Goal: Transaction & Acquisition: Purchase product/service

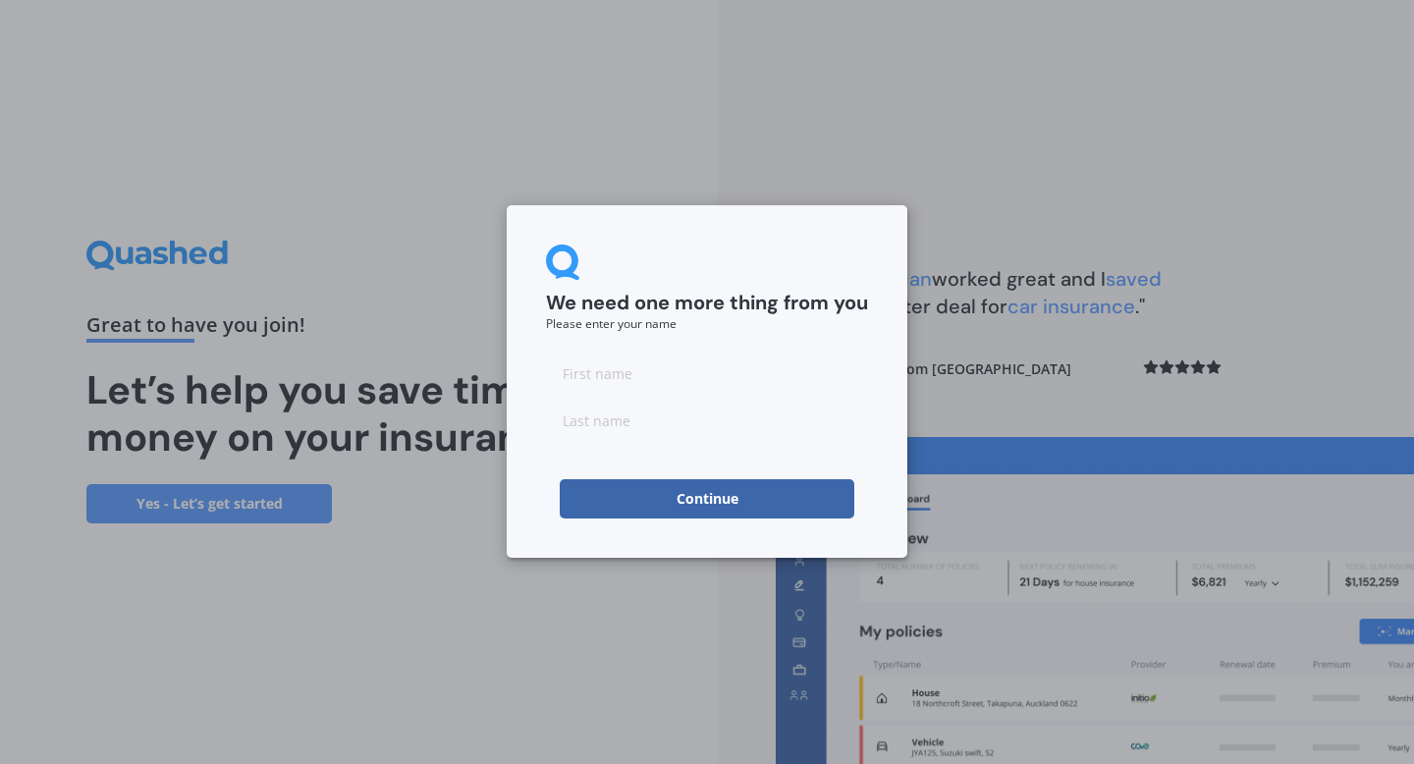
click at [656, 384] on input at bounding box center [707, 373] width 322 height 39
type input "Kiran"
click at [607, 425] on input at bounding box center [707, 420] width 322 height 39
type input "Sunny"
click at [682, 497] on button "Continue" at bounding box center [707, 498] width 295 height 39
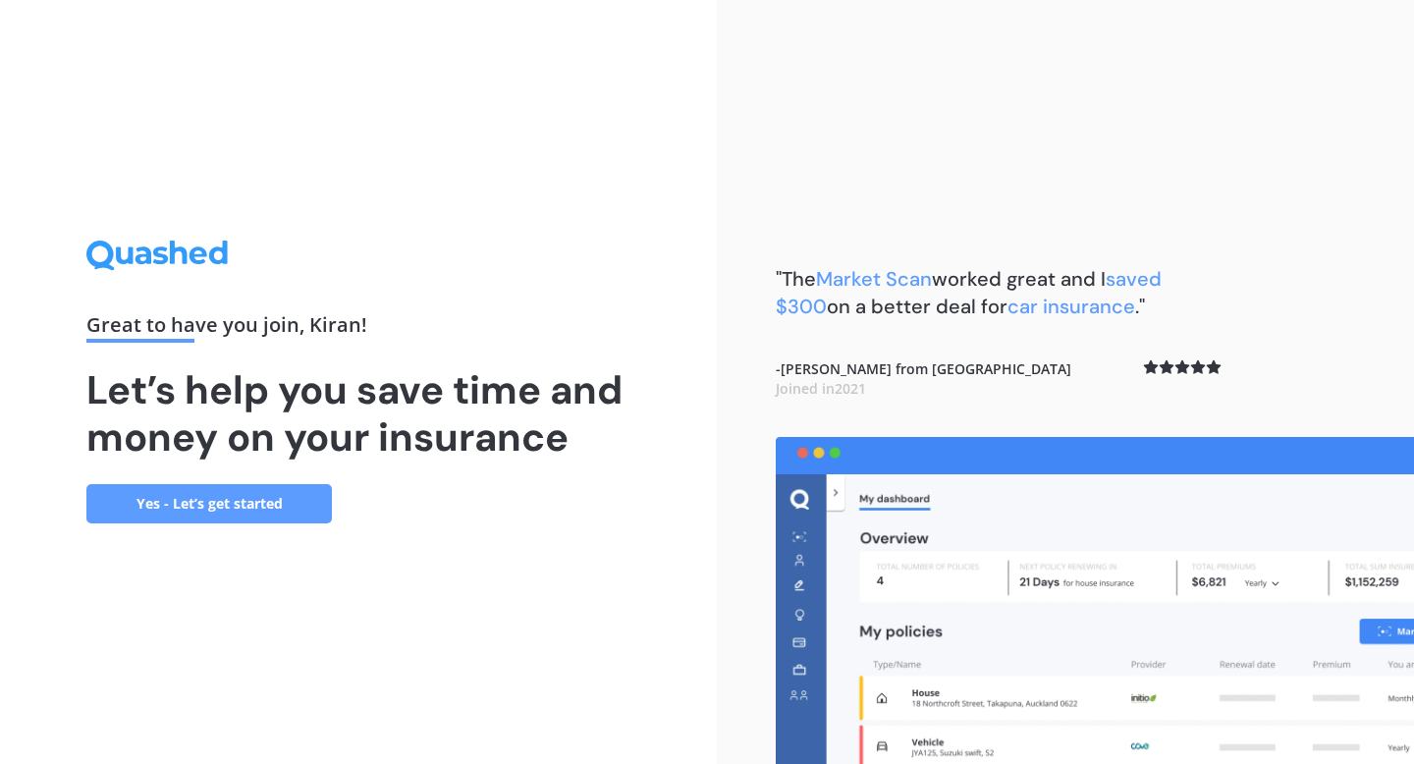
click at [248, 496] on link "Yes - Let’s get started" at bounding box center [209, 503] width 246 height 39
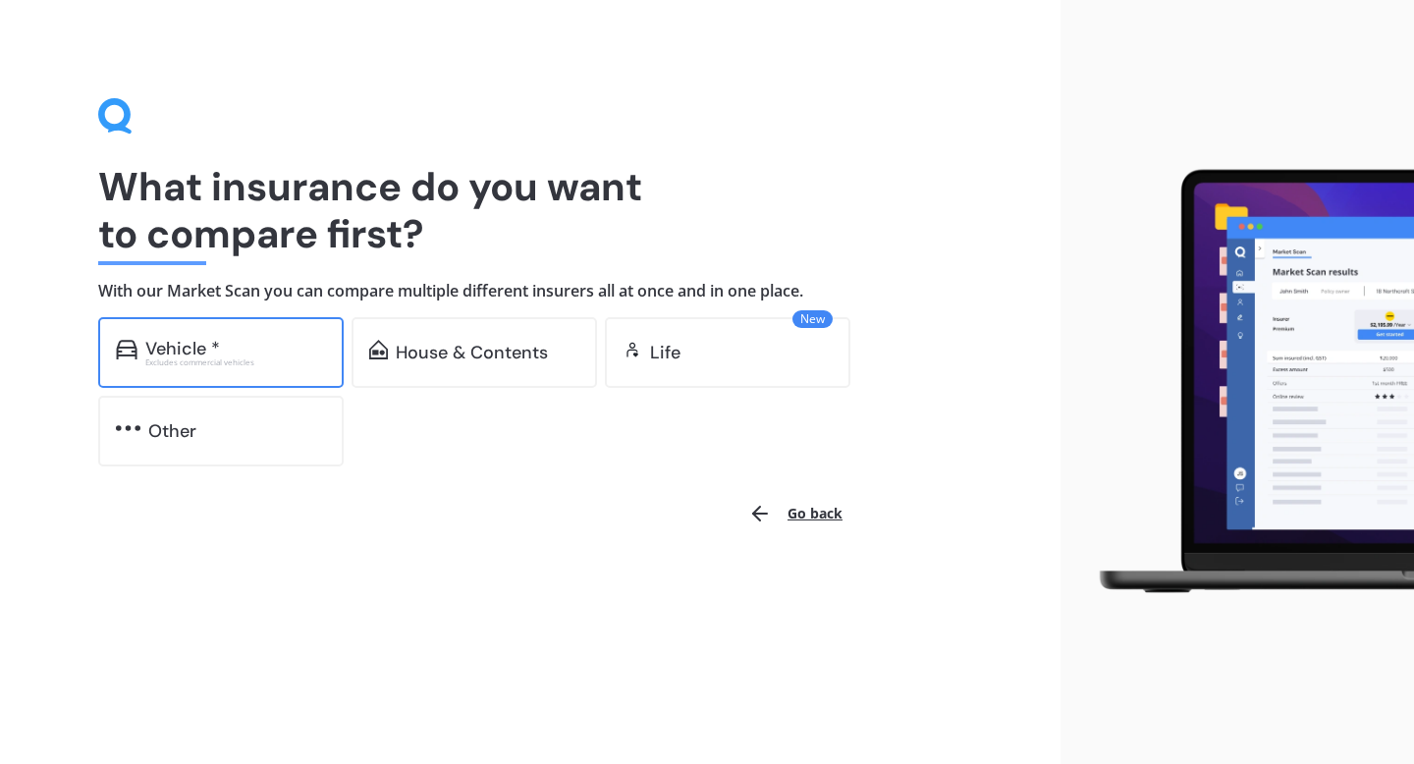
click at [255, 346] on div "Vehicle *" at bounding box center [235, 349] width 181 height 20
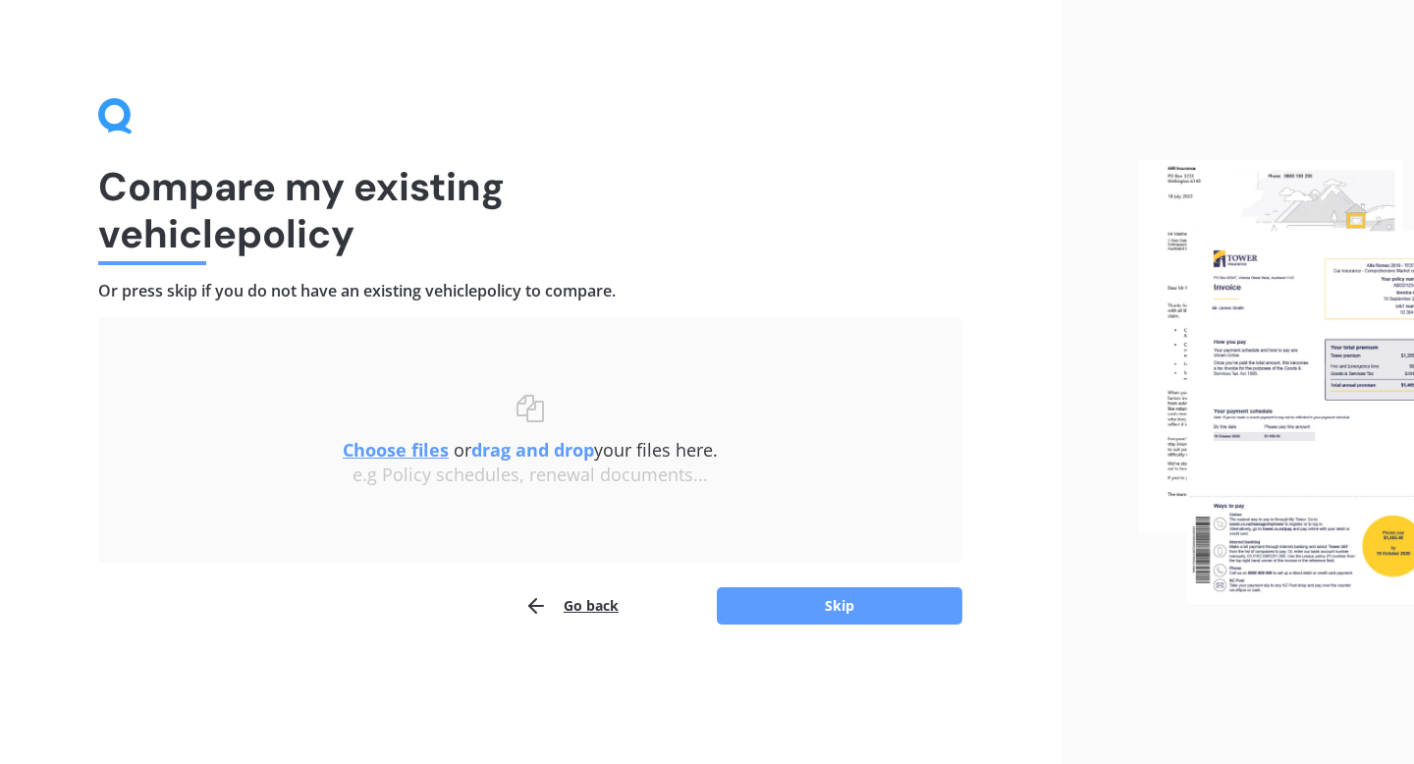
click at [400, 445] on u "Choose files" at bounding box center [396, 450] width 106 height 24
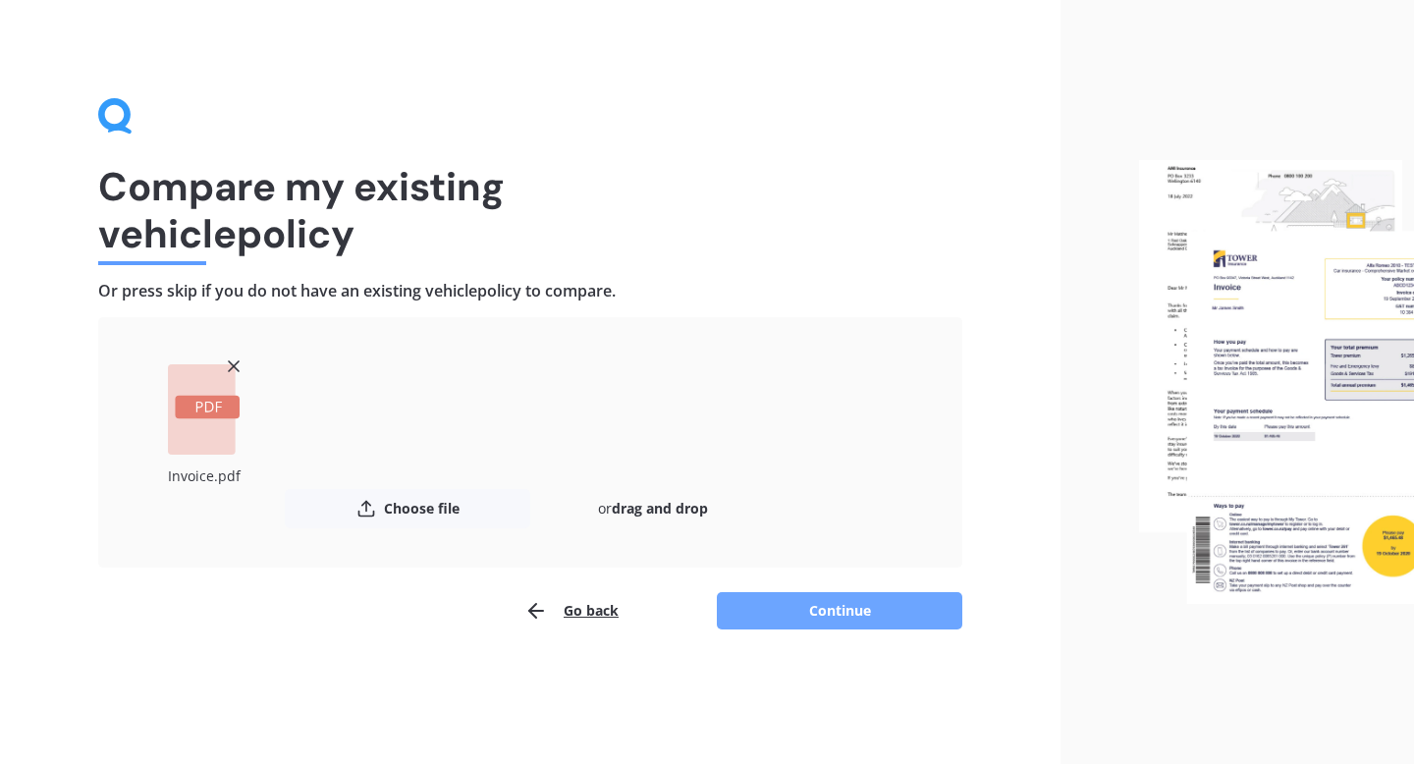
click at [801, 599] on button "Continue" at bounding box center [840, 610] width 246 height 37
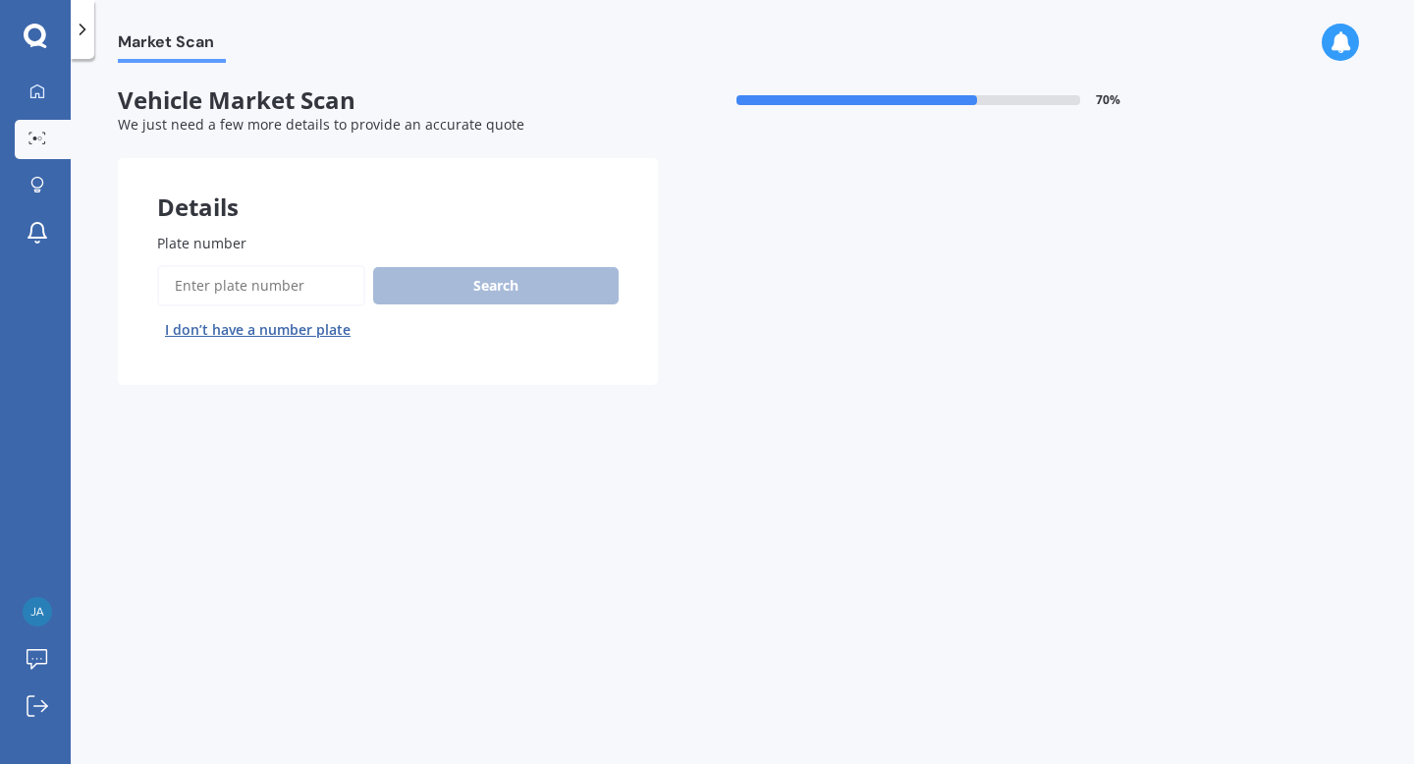
click at [298, 293] on input "Plate number" at bounding box center [261, 285] width 208 height 41
type input "kzr924"
click at [503, 295] on button "Search" at bounding box center [496, 285] width 246 height 37
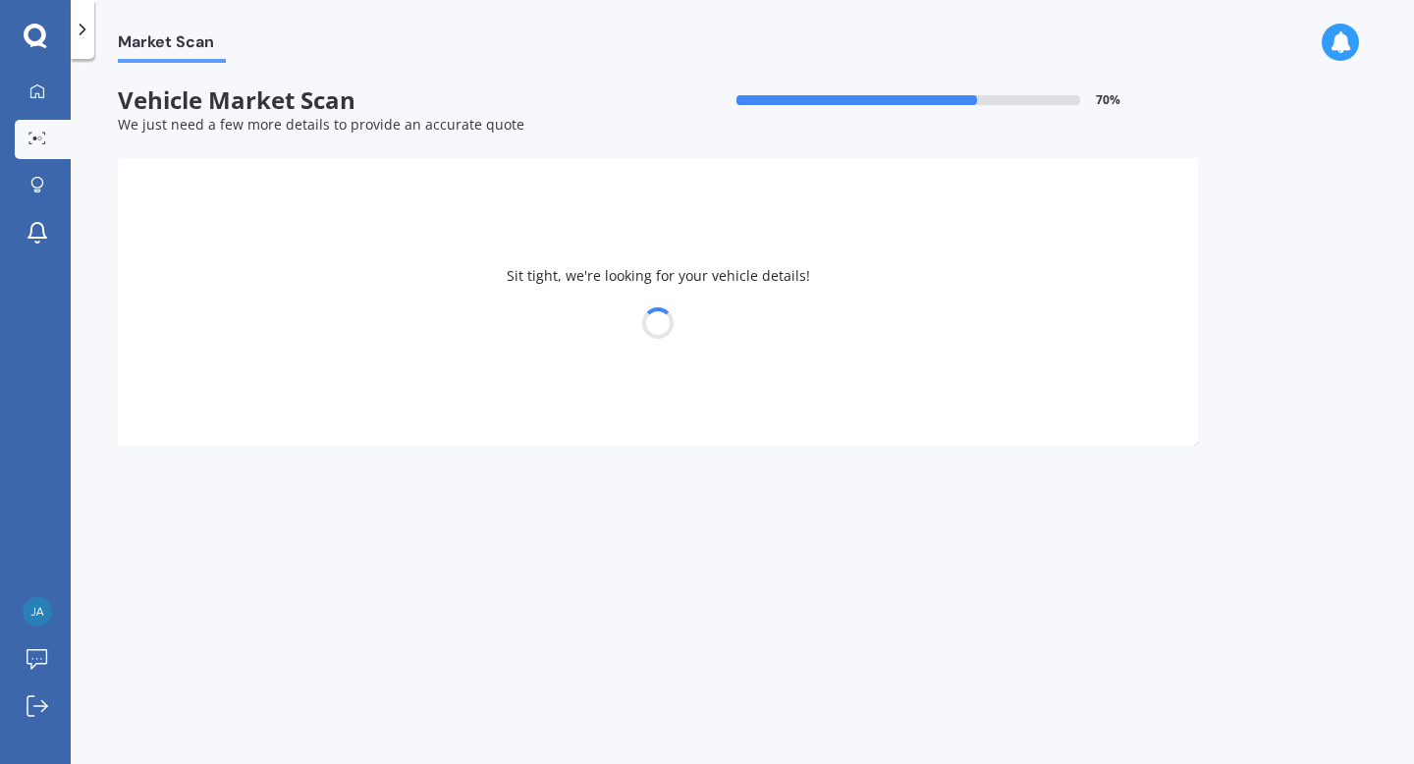
select select "NISSAN"
select select "BLUEBIRD"
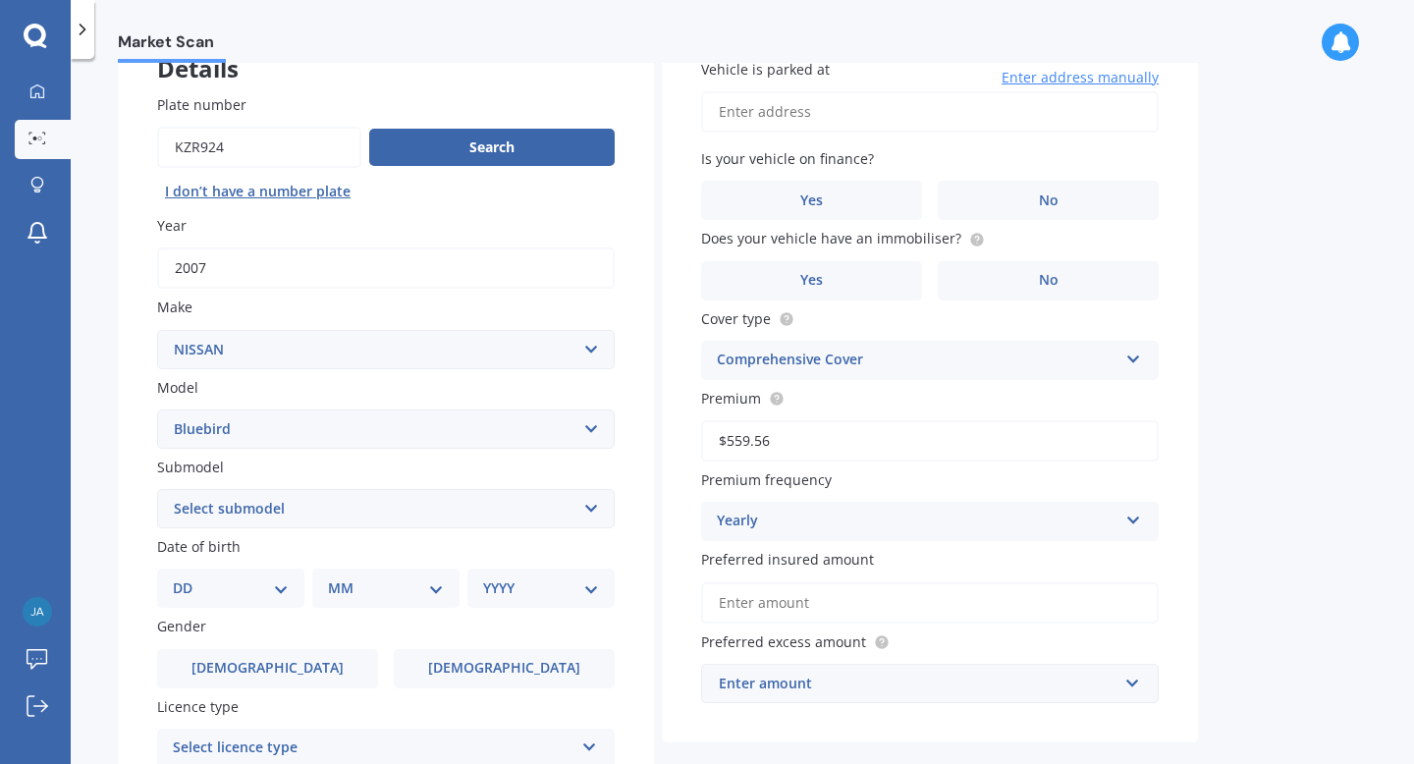
scroll to position [261, 0]
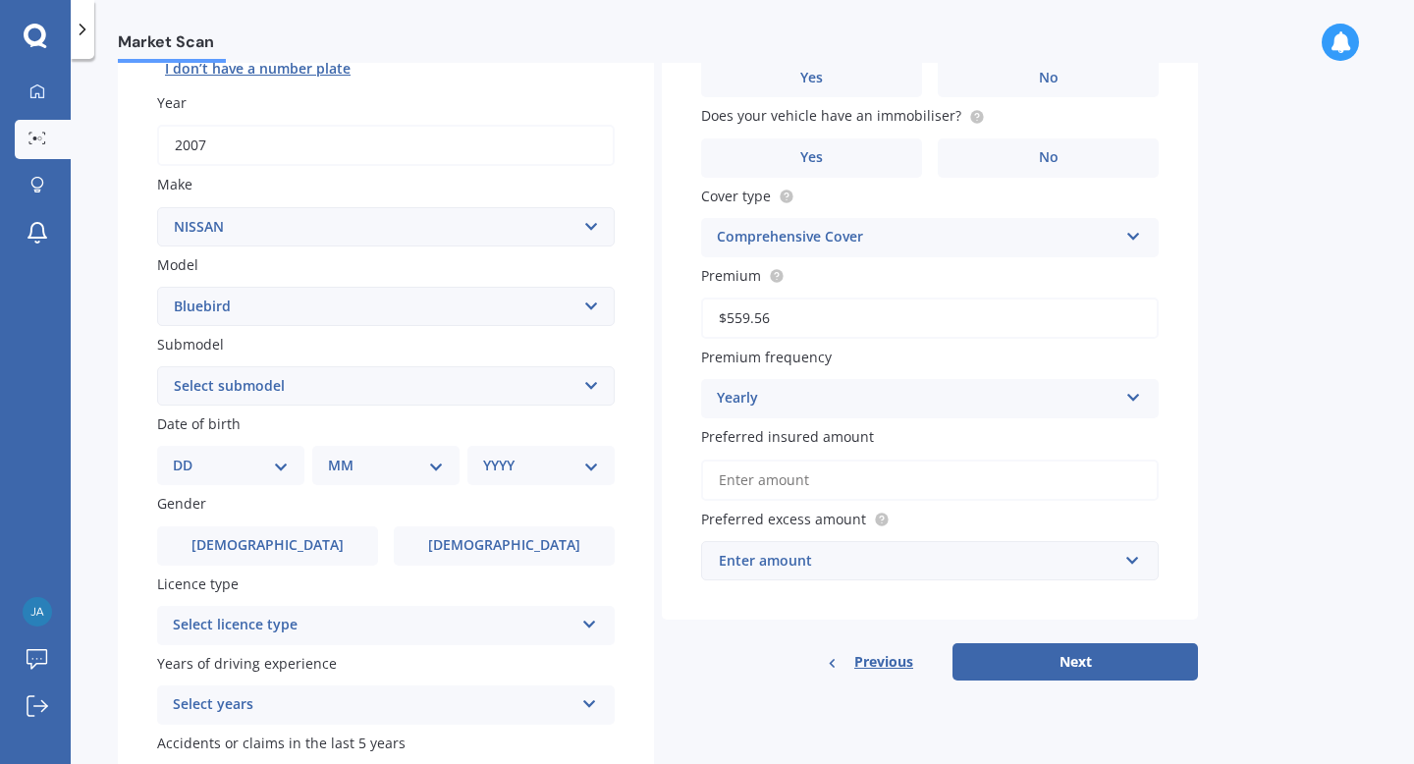
click at [325, 393] on select "Select submodel (All other) 1.8 2 ARX Attessa SSS Diesel SSS" at bounding box center [386, 385] width 458 height 39
select select "2"
click at [157, 368] on select "Select submodel (All other) 1.8 2 ARX Attessa SSS Diesel SSS" at bounding box center [386, 385] width 458 height 39
click at [251, 476] on select "DD 01 02 03 04 05 06 07 08 09 10 11 12 13 14 15 16 17 18 19 20 21 22 23 24 25 2…" at bounding box center [231, 466] width 116 height 22
select select "11"
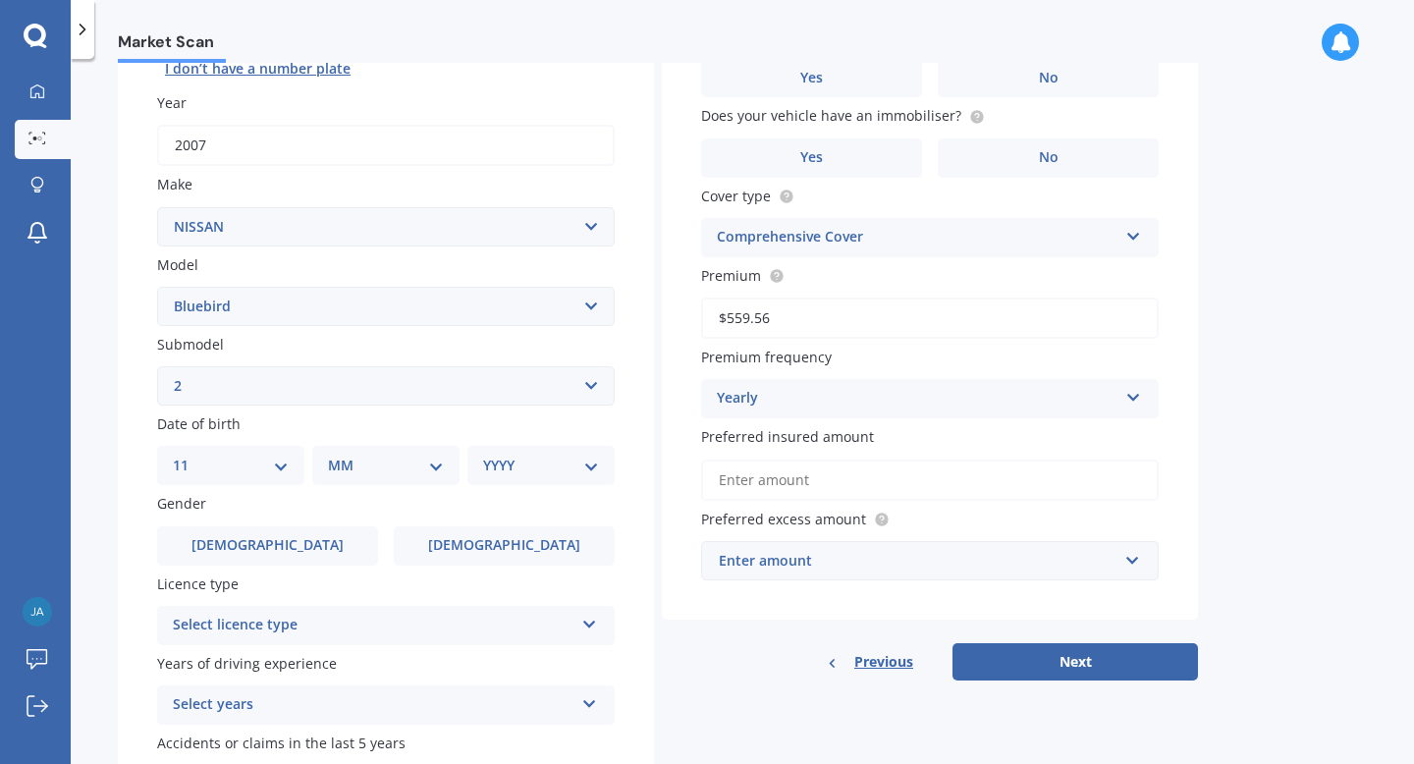
click at [189, 458] on select "DD 01 02 03 04 05 06 07 08 09 10 11 12 13 14 15 16 17 18 19 20 21 22 23 24 25 2…" at bounding box center [231, 466] width 116 height 22
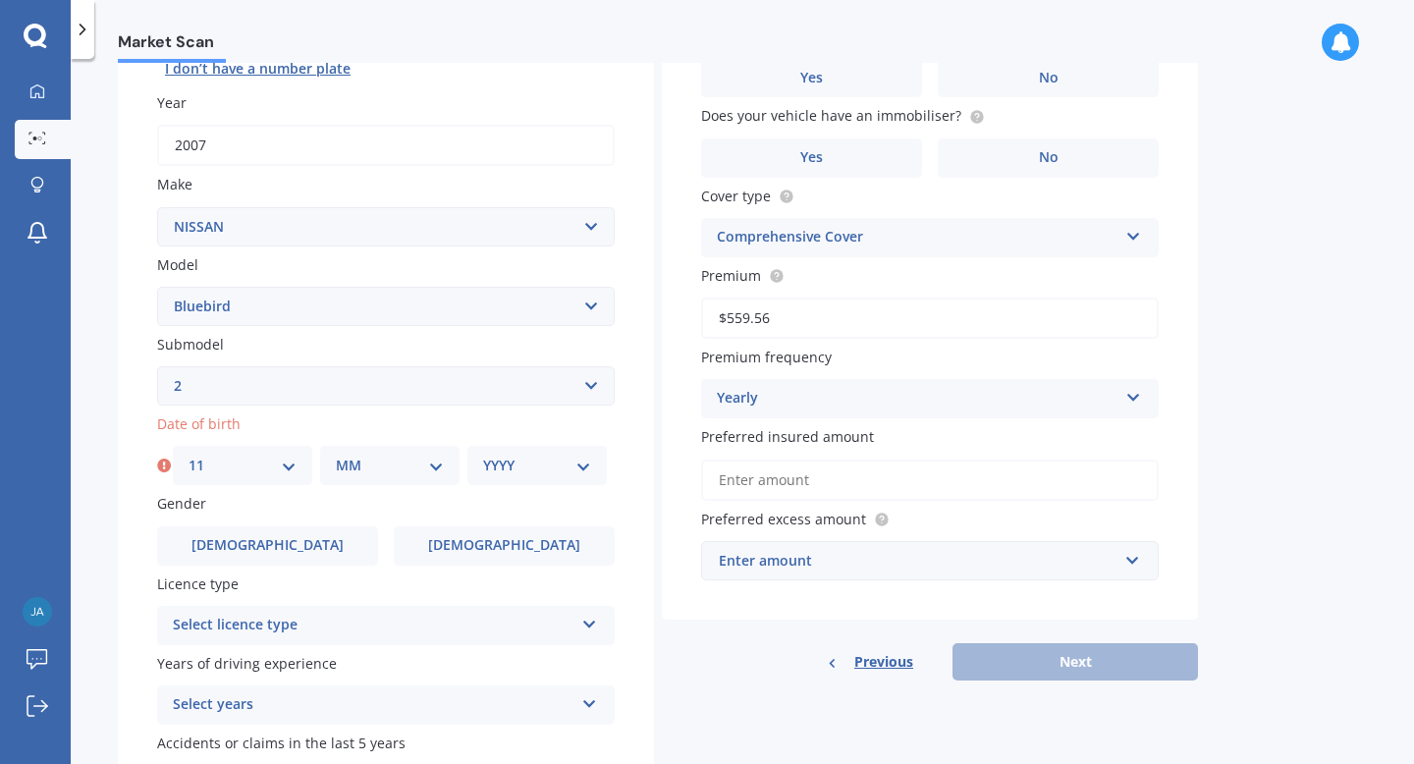
click at [361, 469] on select "MM 01 02 03 04 05 06 07 08 09 10 11 12" at bounding box center [390, 466] width 108 height 22
select select "04"
click at [336, 458] on select "MM 01 02 03 04 05 06 07 08 09 10 11 12" at bounding box center [390, 466] width 108 height 22
click at [509, 474] on select "YYYY 2025 2024 2023 2022 2021 2020 2019 2018 2017 2016 2015 2014 2013 2012 2011…" at bounding box center [537, 466] width 108 height 22
select select "1988"
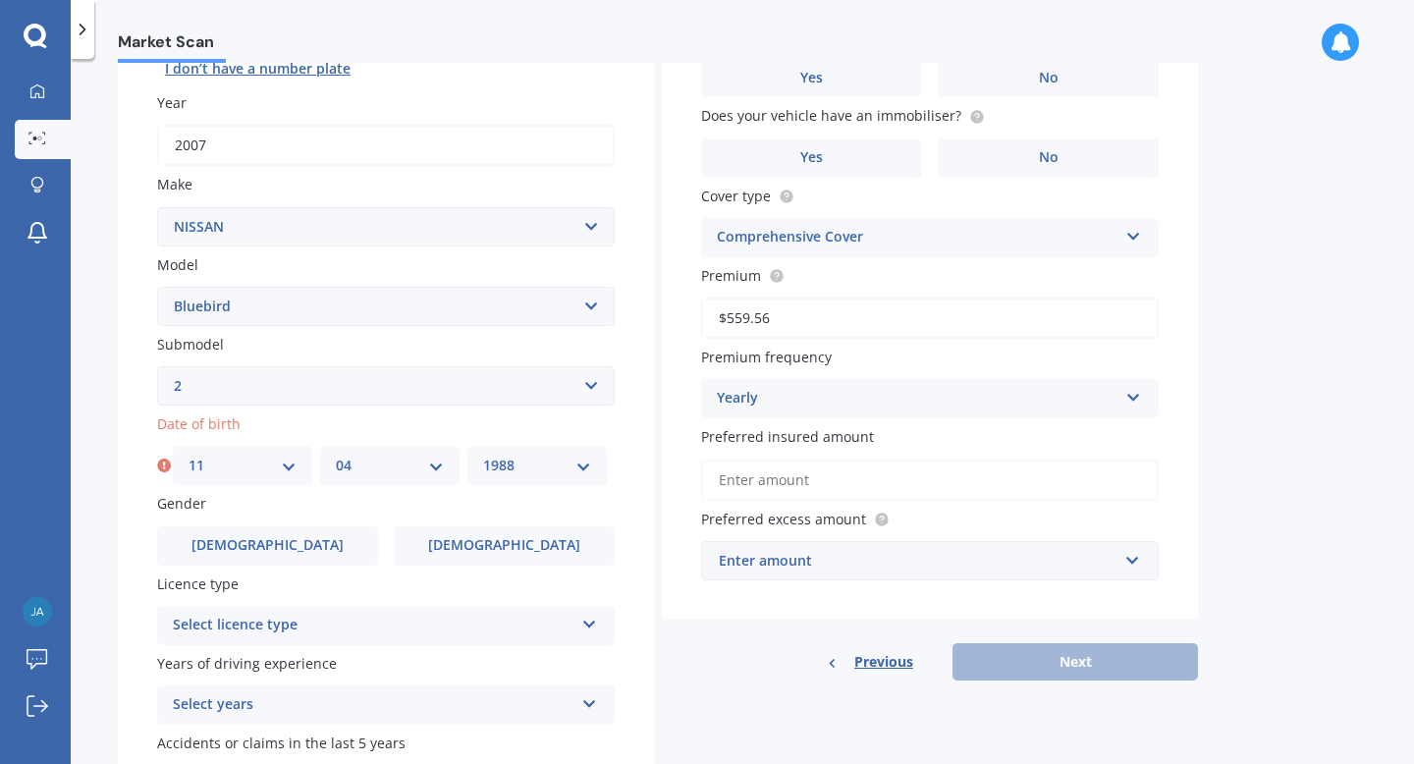
click at [483, 458] on select "YYYY 2025 2024 2023 2022 2021 2020 2019 2018 2017 2016 2015 2014 2013 2012 2011…" at bounding box center [537, 466] width 108 height 22
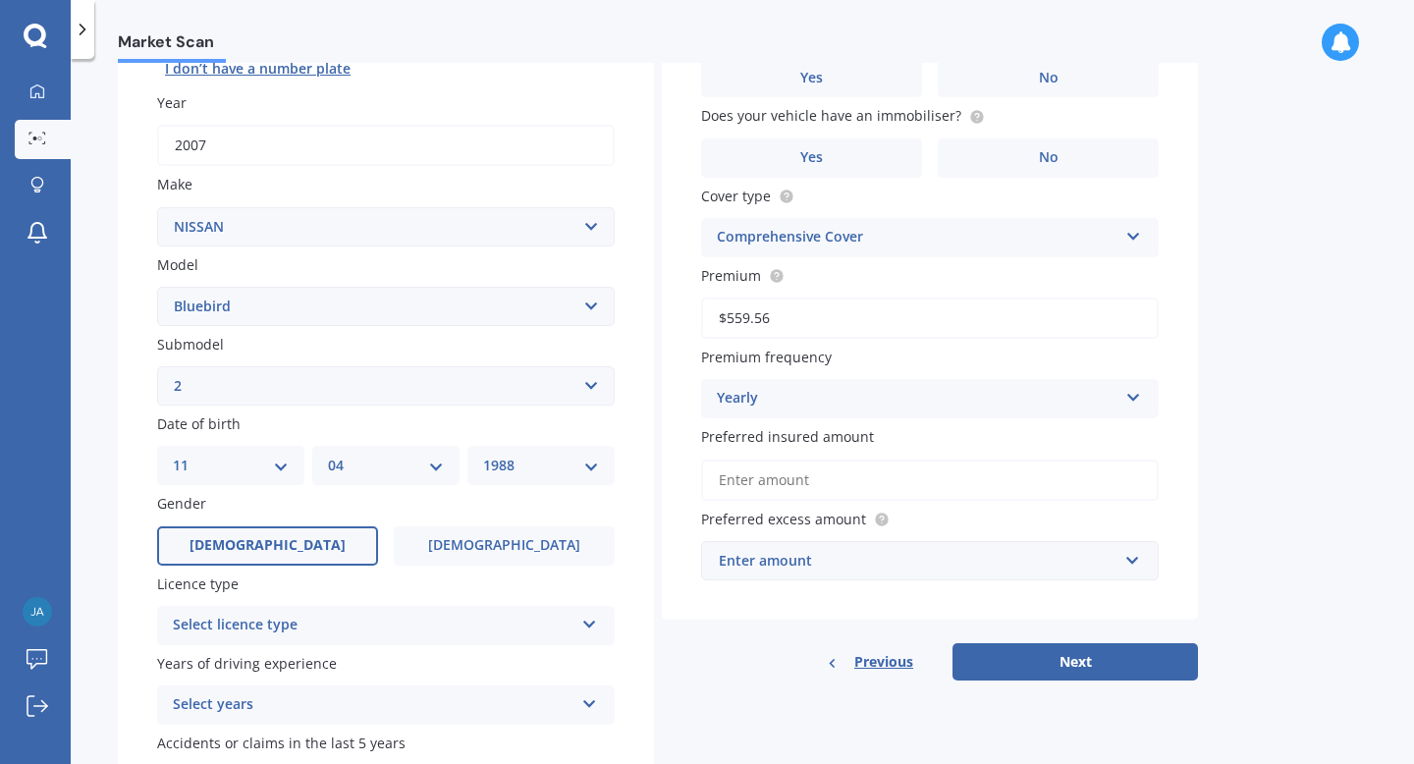
click at [286, 546] on label "[DEMOGRAPHIC_DATA]" at bounding box center [267, 545] width 221 height 39
click at [0, 0] on input "[DEMOGRAPHIC_DATA]" at bounding box center [0, 0] width 0 height 0
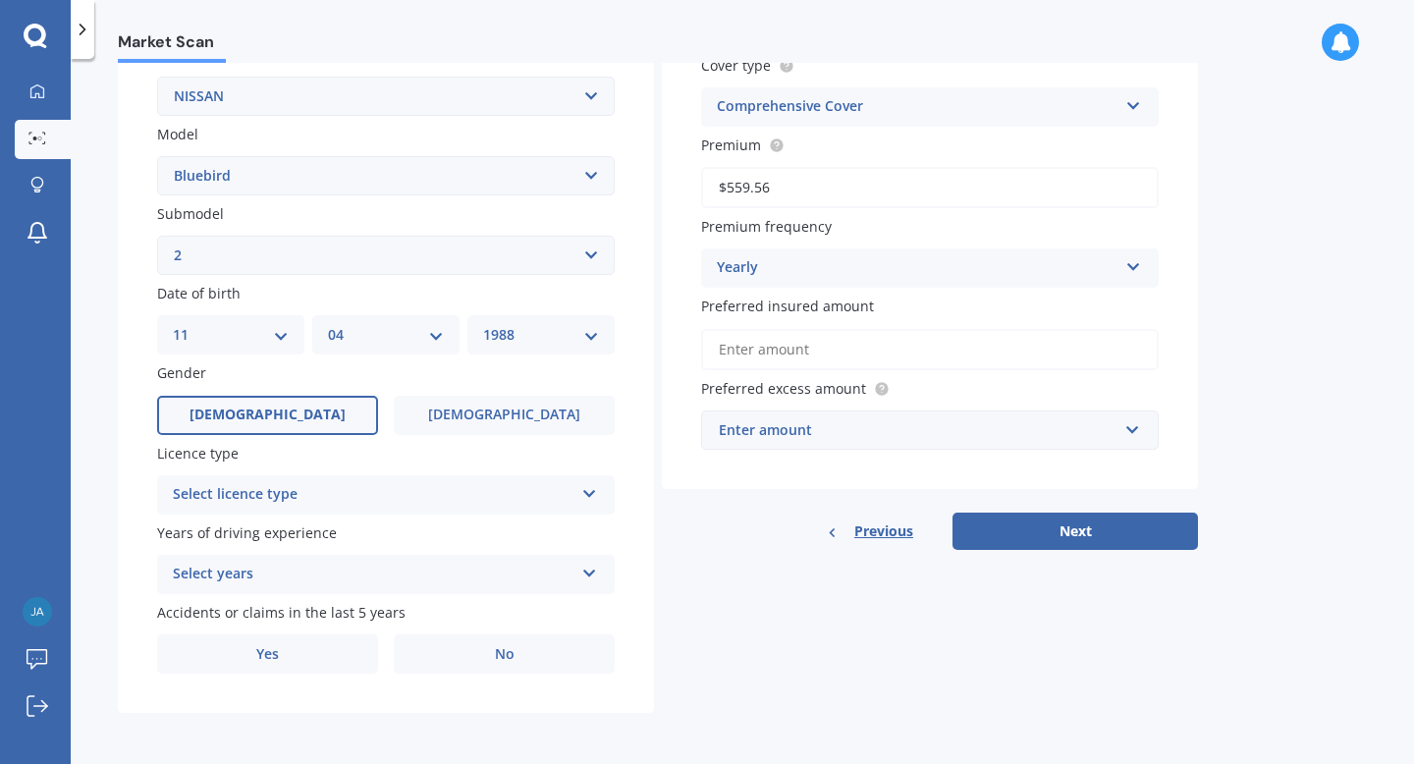
click at [298, 496] on div "Select licence type" at bounding box center [373, 495] width 401 height 24
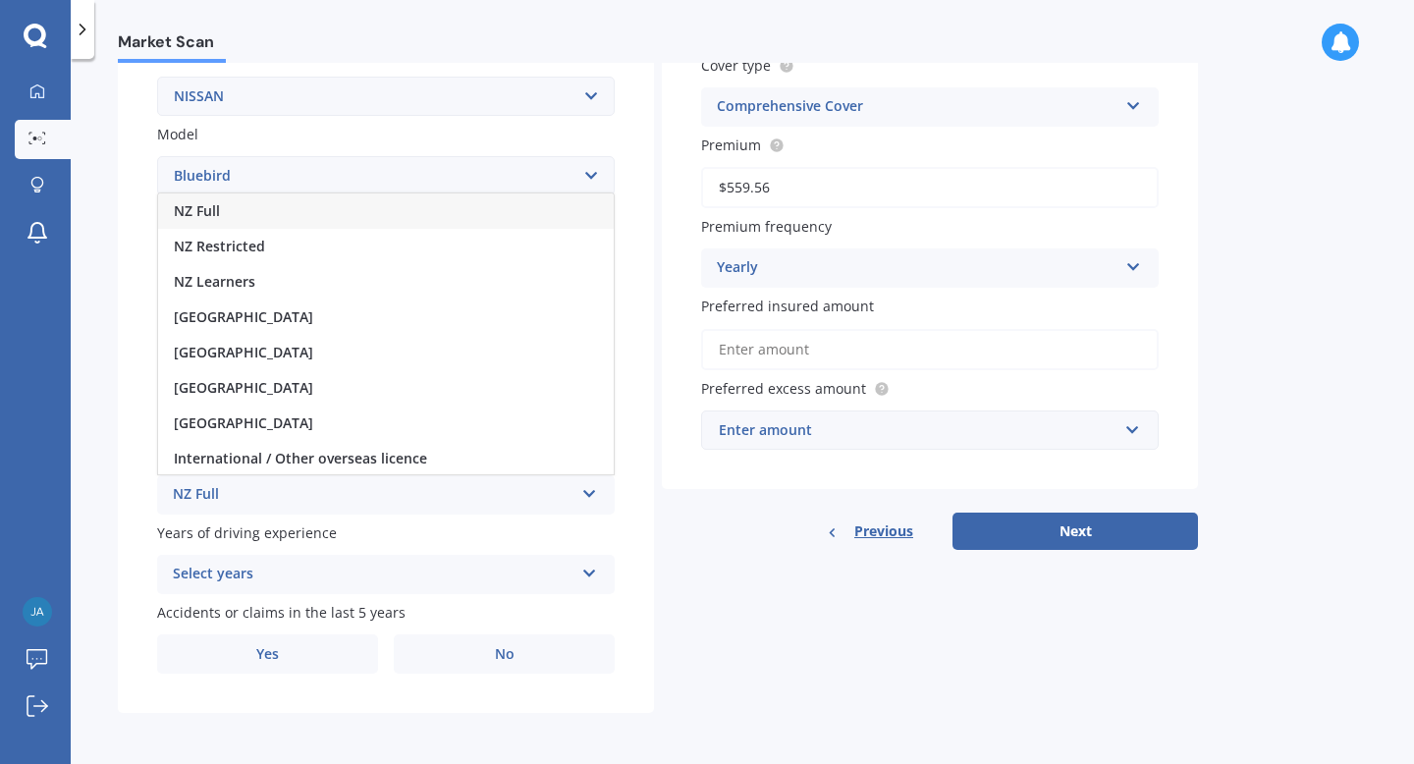
click at [240, 213] on div "NZ Full" at bounding box center [386, 210] width 456 height 35
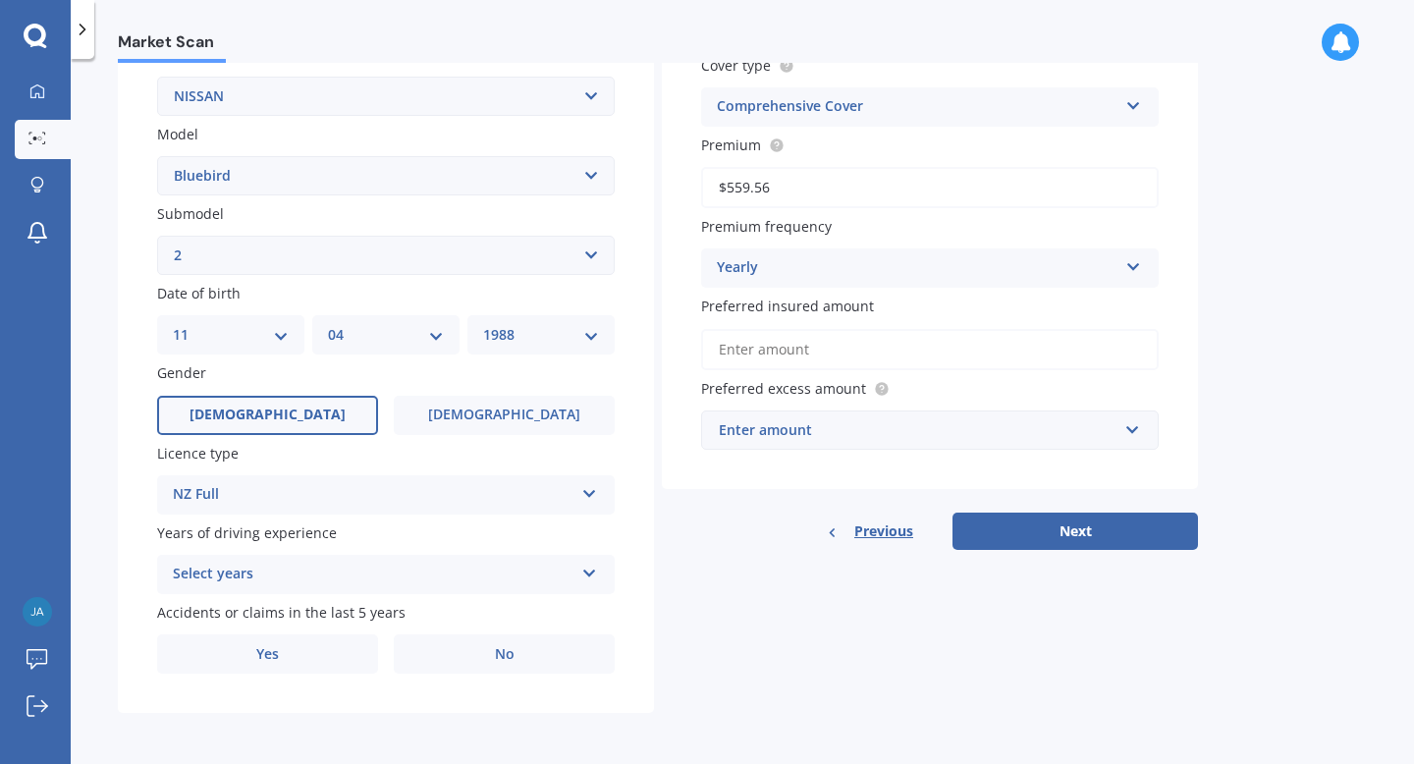
click at [293, 580] on div "Select years" at bounding box center [373, 575] width 401 height 24
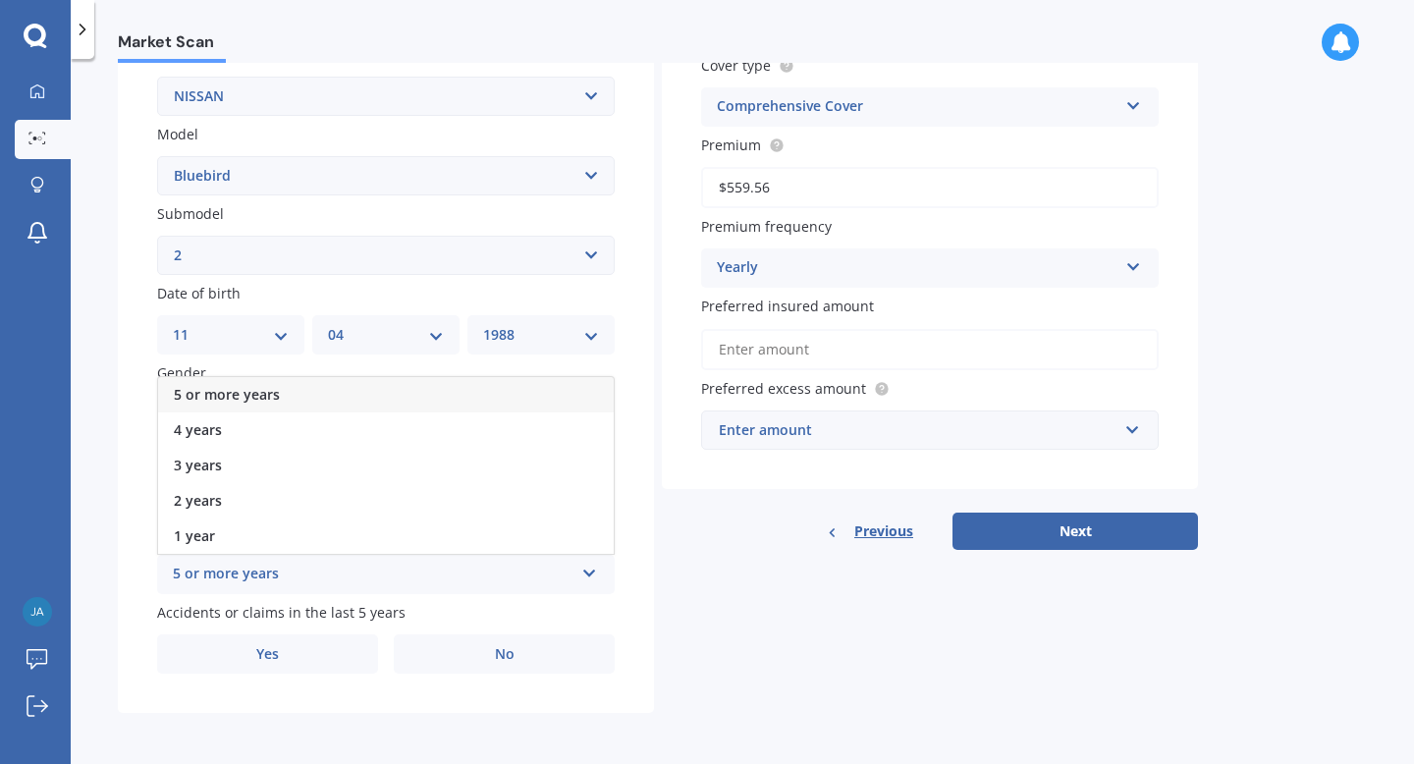
click at [244, 395] on span "5 or more years" at bounding box center [227, 394] width 106 height 19
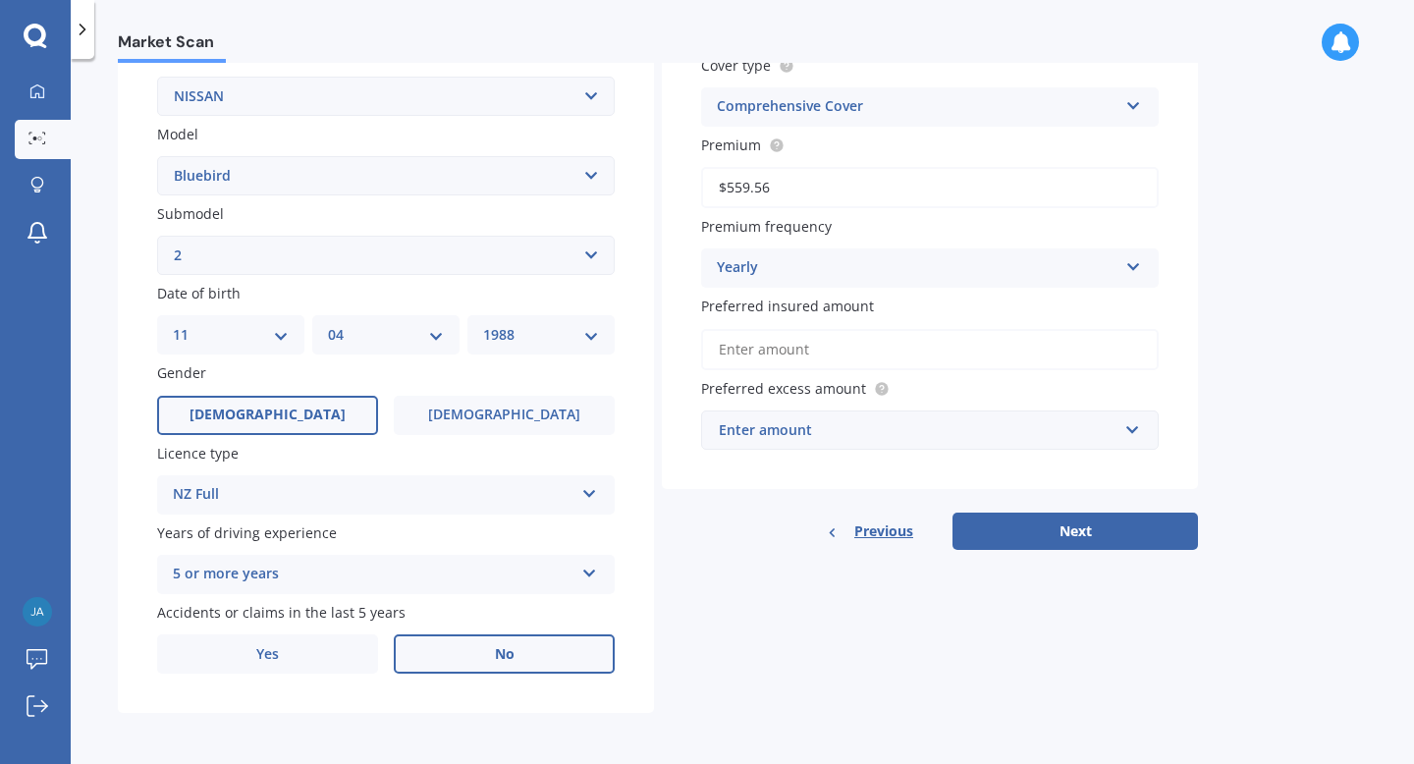
click at [507, 657] on span "No" at bounding box center [505, 654] width 20 height 17
click at [0, 0] on input "No" at bounding box center [0, 0] width 0 height 0
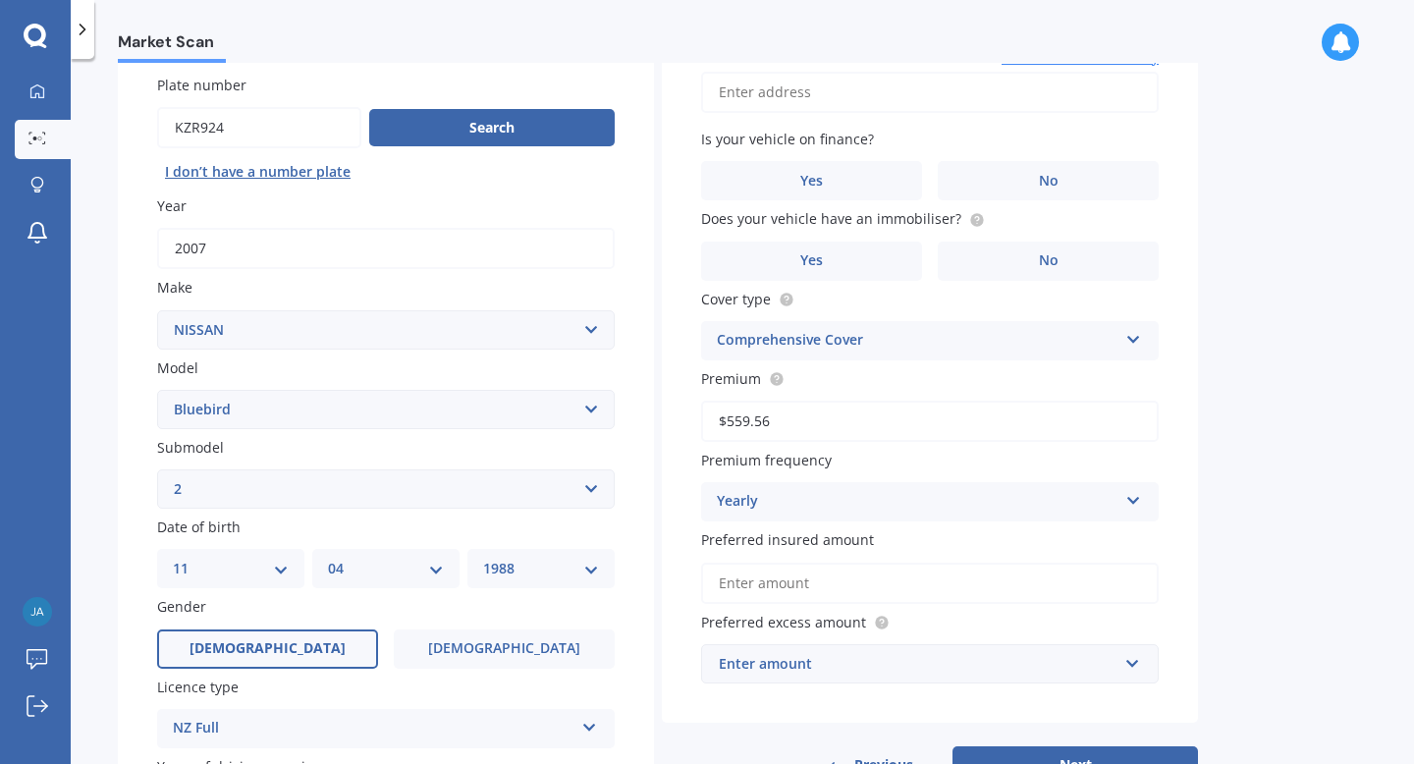
scroll to position [0, 0]
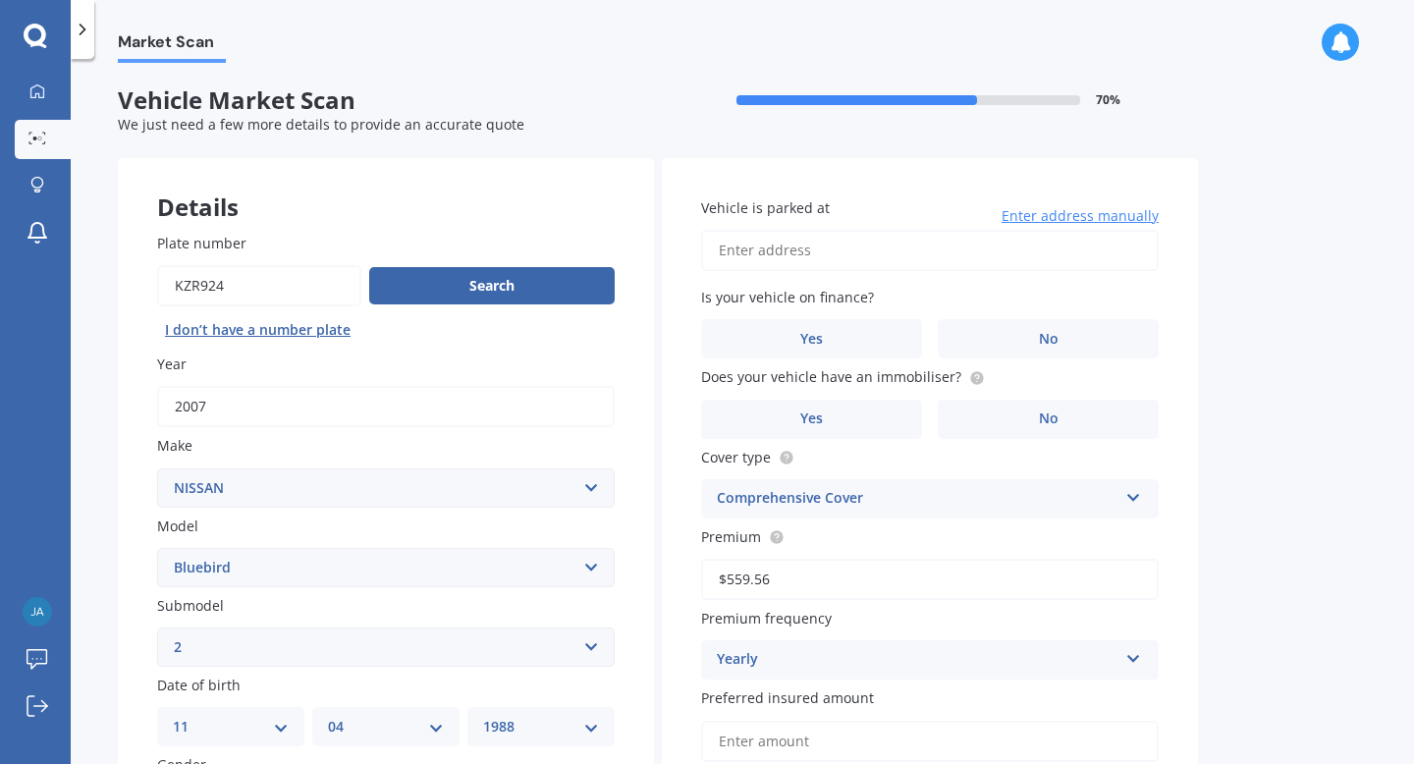
click at [839, 258] on input "Vehicle is parked at" at bounding box center [930, 250] width 458 height 41
click at [1053, 331] on span "No" at bounding box center [1049, 339] width 20 height 17
click at [0, 0] on input "No" at bounding box center [0, 0] width 0 height 0
click at [893, 293] on label "Is your vehicle on finance?" at bounding box center [926, 297] width 450 height 21
click at [891, 248] on input "[STREET_ADDRESS]" at bounding box center [930, 250] width 458 height 41
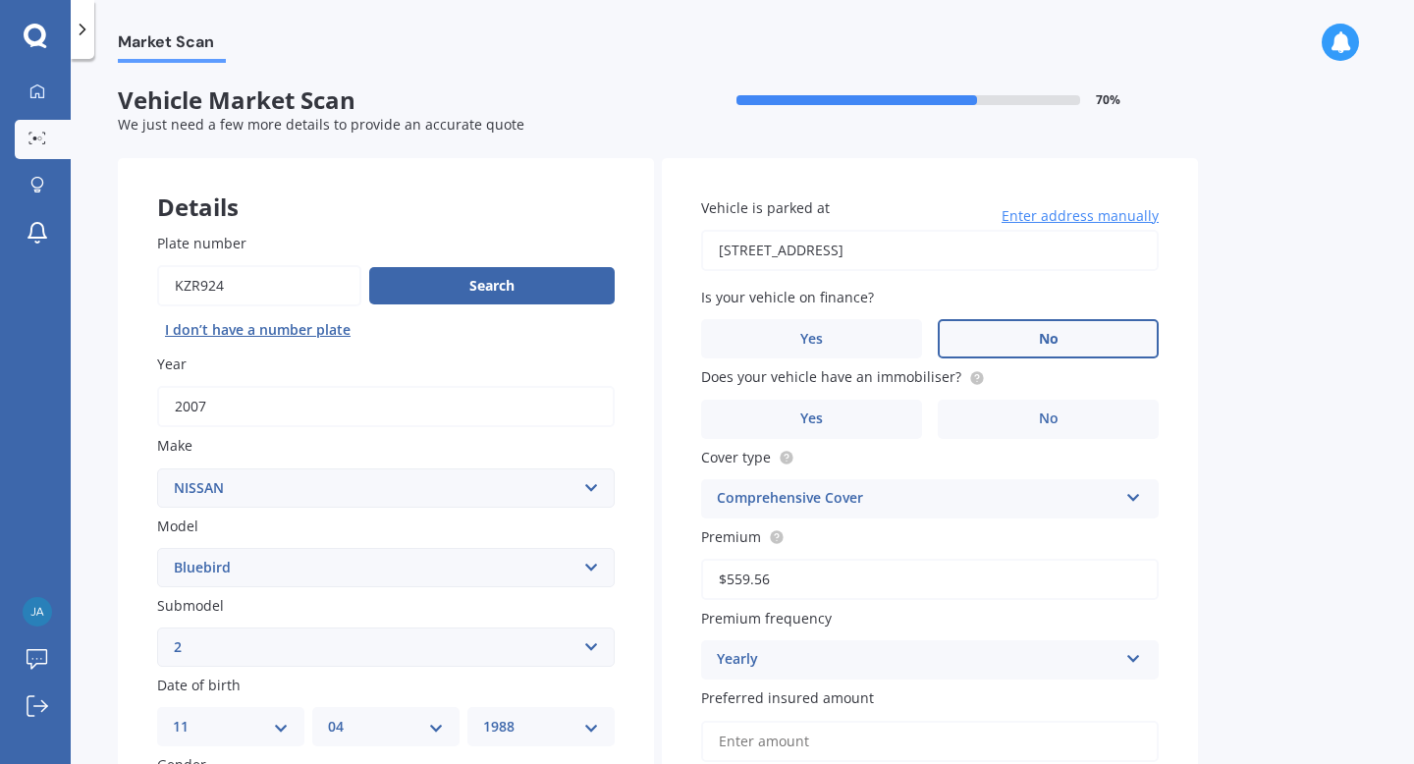
type input "[STREET_ADDRESS][PERSON_NAME]"
click at [1027, 417] on label "No" at bounding box center [1048, 419] width 221 height 39
click at [0, 0] on input "No" at bounding box center [0, 0] width 0 height 0
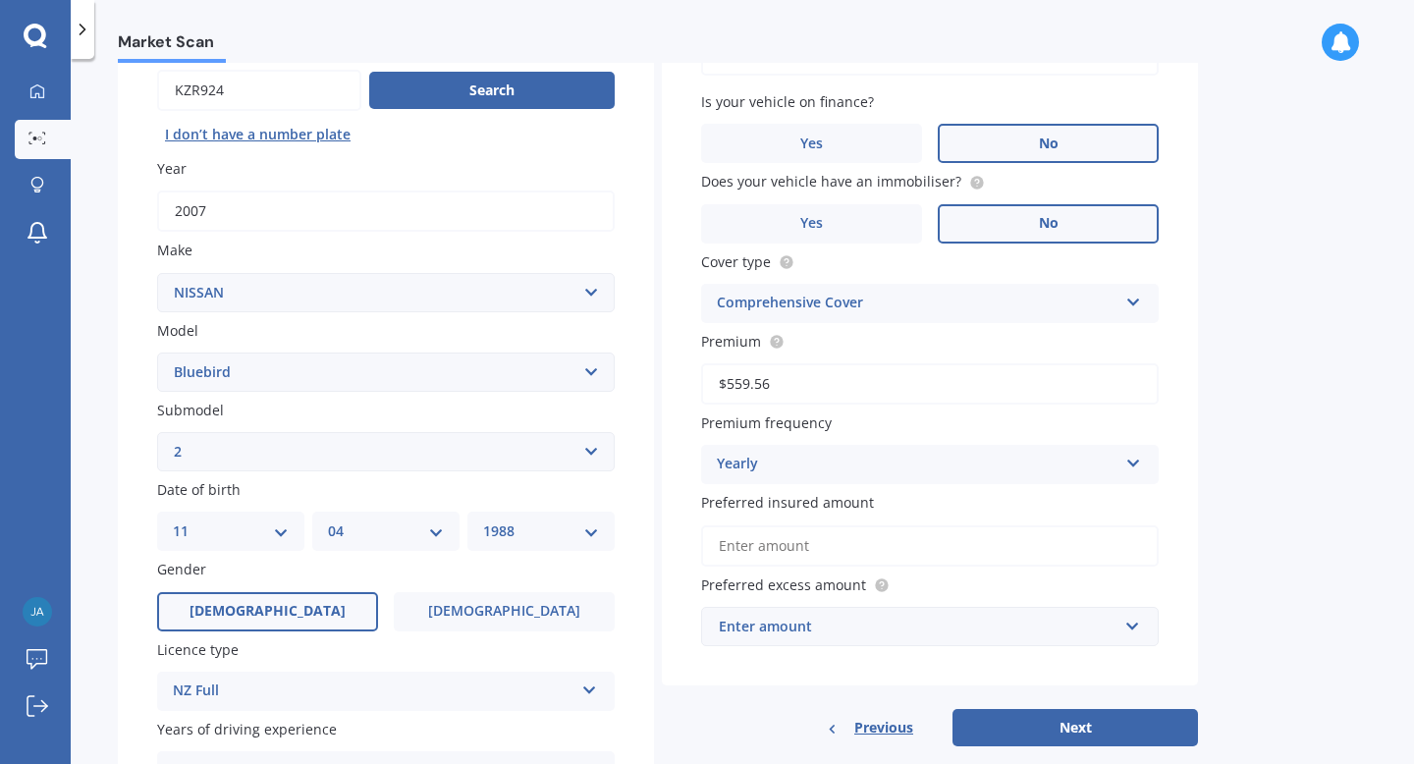
scroll to position [197, 0]
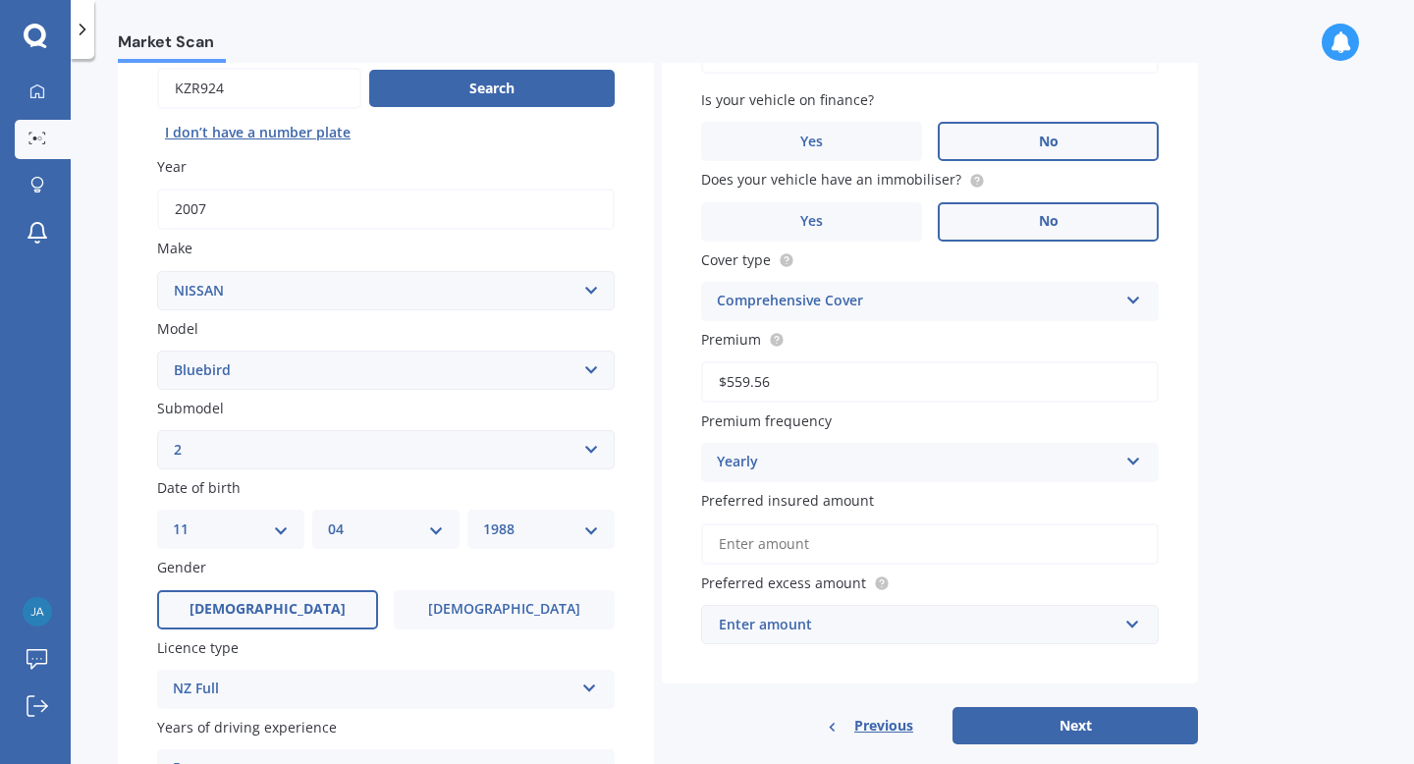
click at [822, 552] on input "Preferred insured amount" at bounding box center [930, 543] width 458 height 41
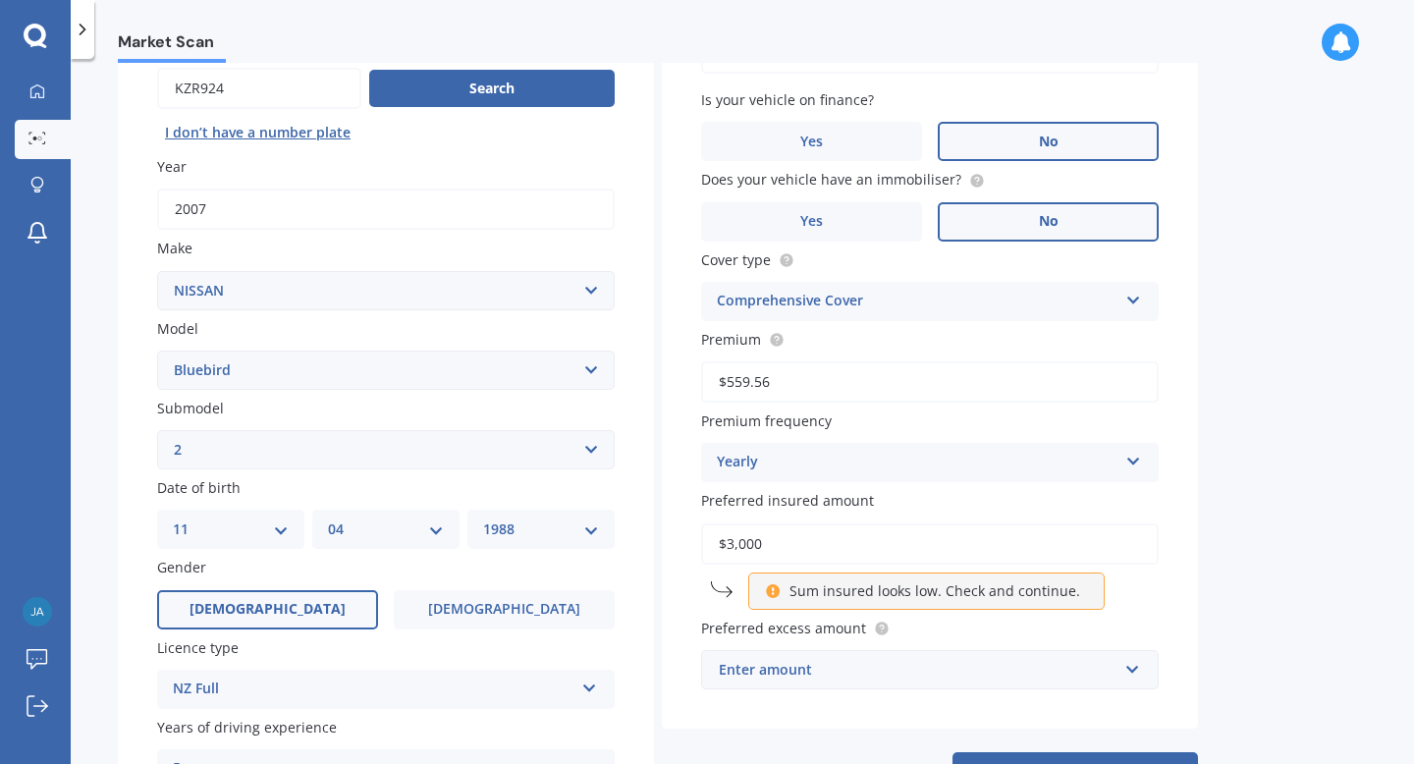
type input "$3,000"
click at [1215, 567] on div "Market Scan Vehicle Market Scan 70 % We just need a few more details to provide…" at bounding box center [743, 415] width 1344 height 705
click at [845, 596] on p "Sum insured looks low. Check and continue." at bounding box center [935, 591] width 291 height 20
click at [794, 679] on div "Enter amount" at bounding box center [918, 670] width 399 height 22
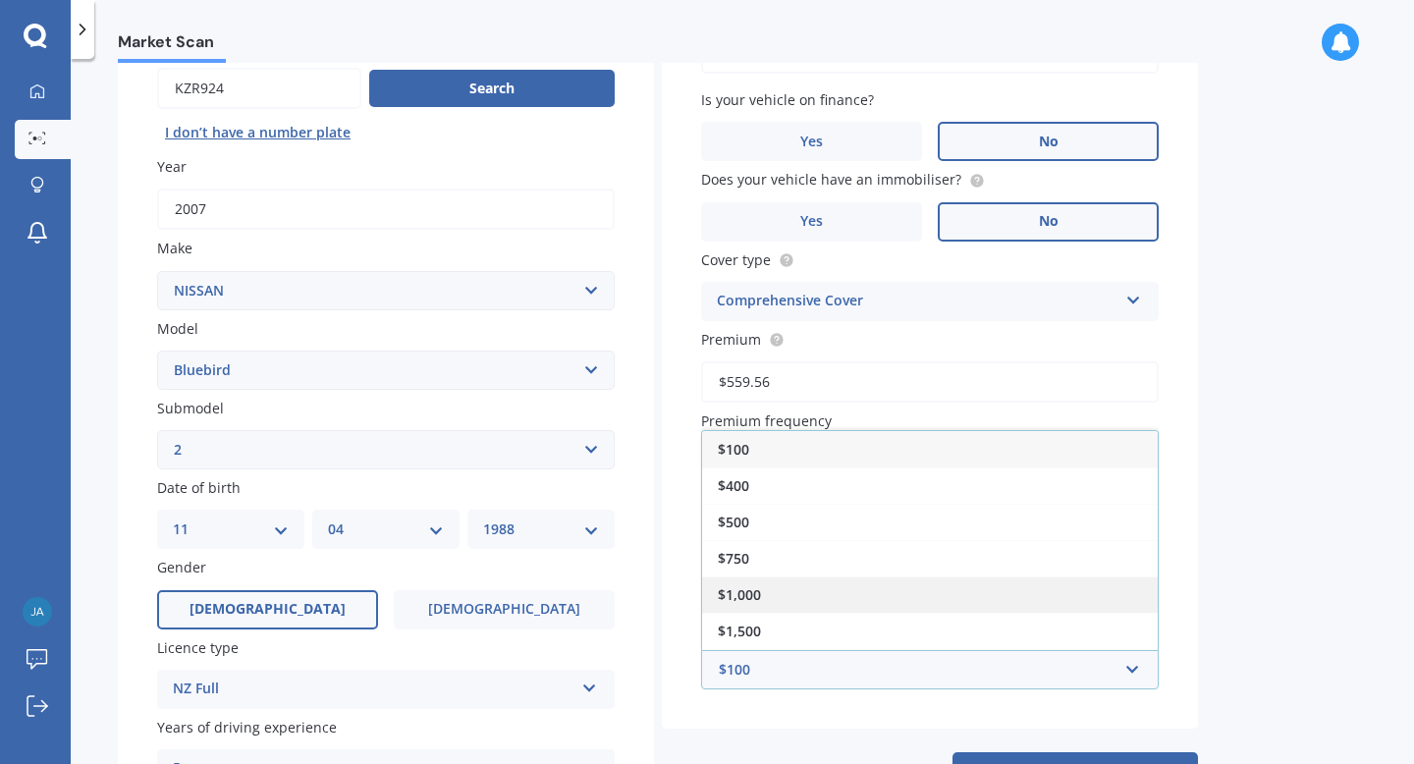
click at [753, 601] on span "$1,000" at bounding box center [739, 594] width 43 height 19
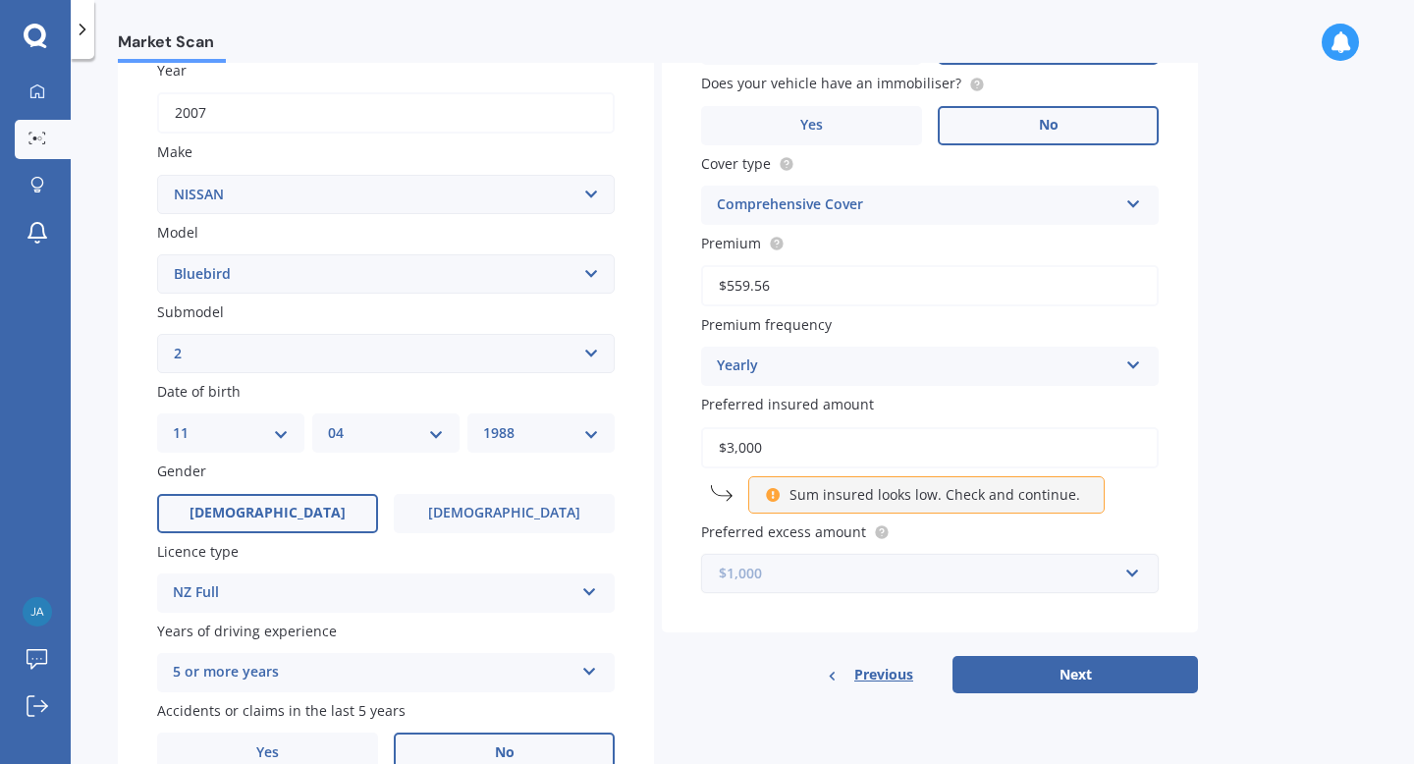
scroll to position [328, 0]
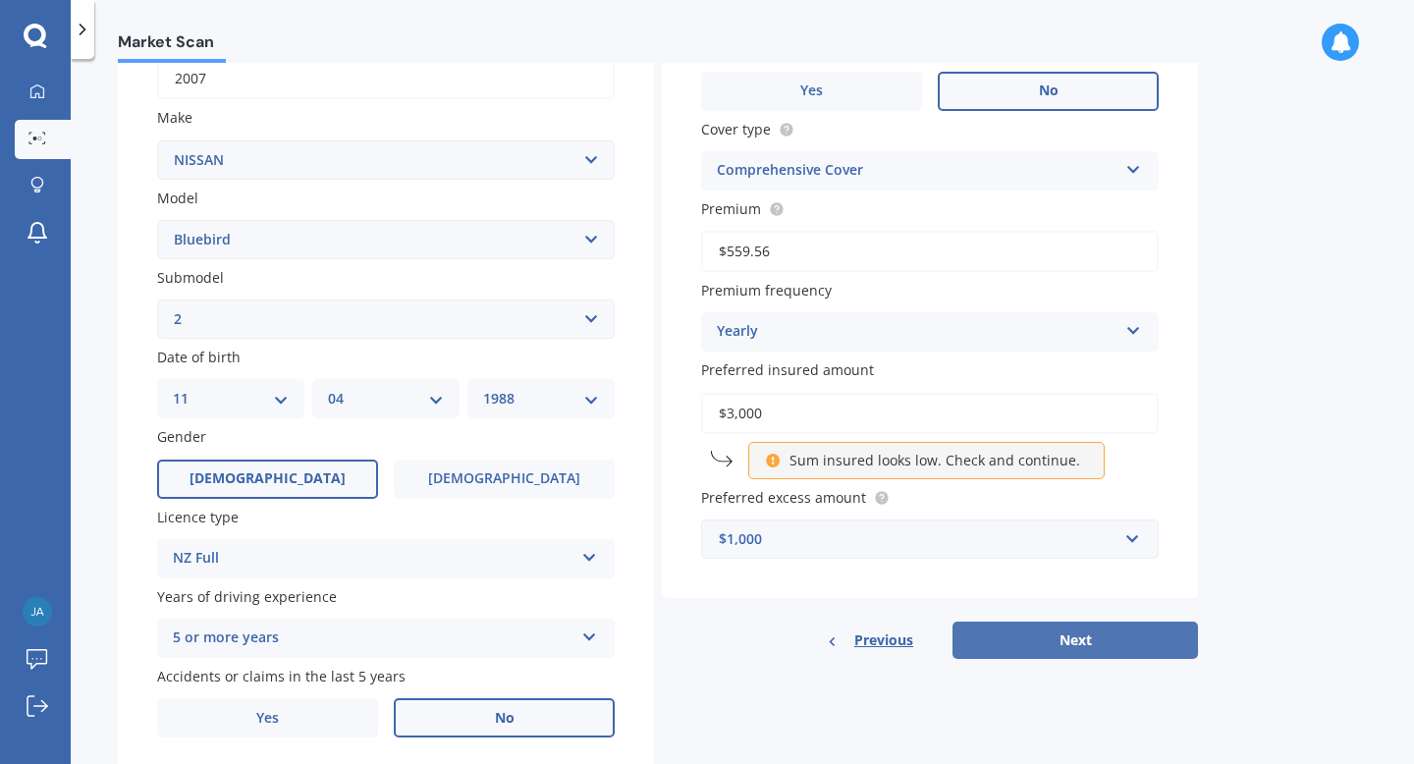
click at [1077, 651] on button "Next" at bounding box center [1076, 640] width 246 height 37
select select "11"
select select "04"
select select "1988"
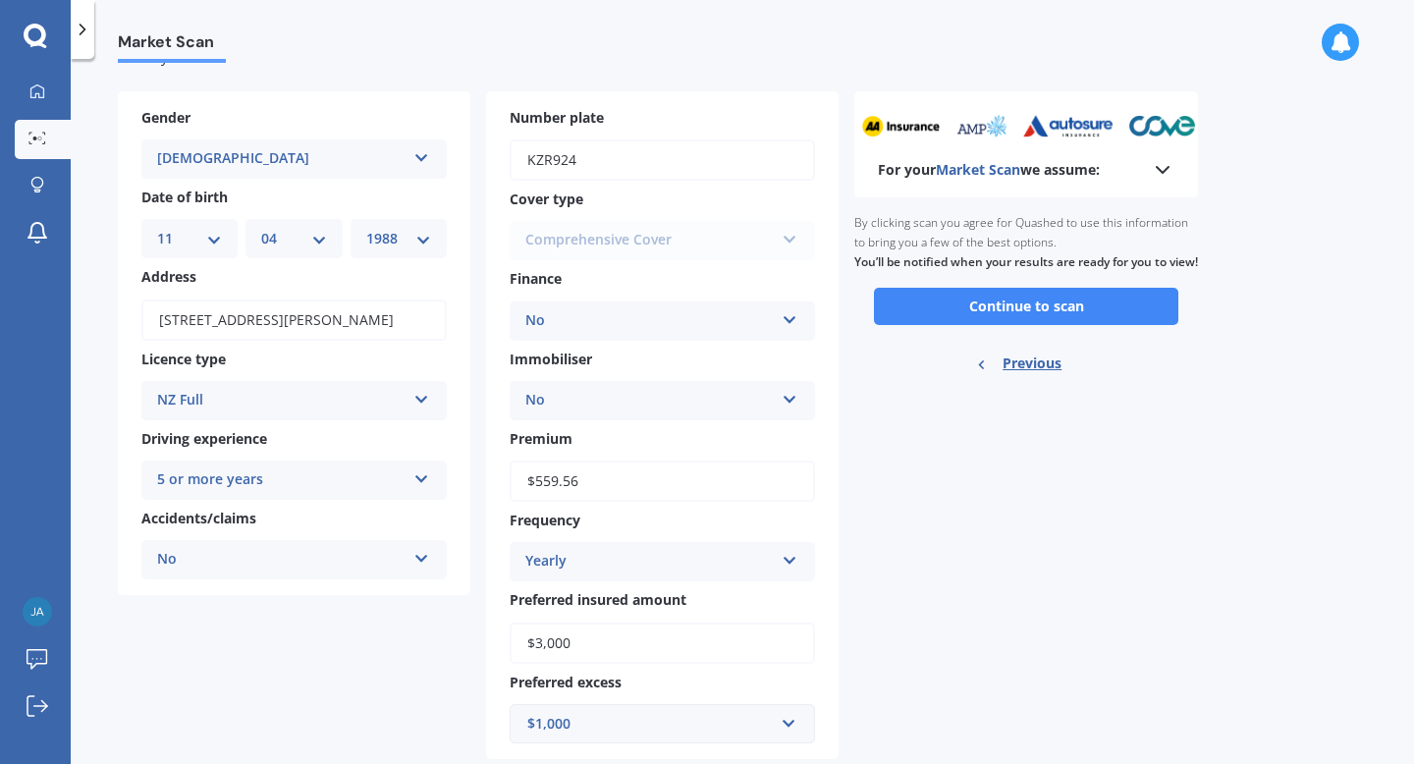
scroll to position [116, 0]
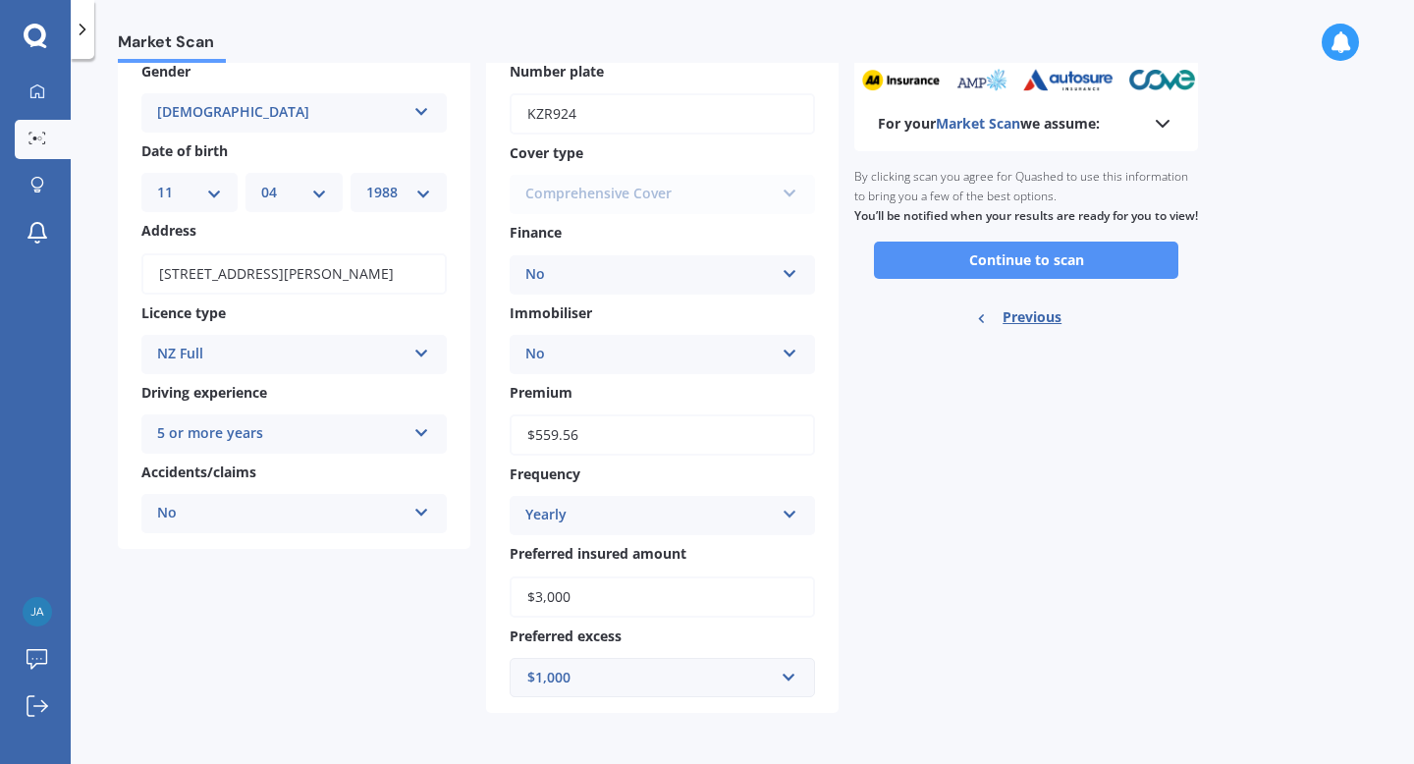
click at [992, 277] on button "Continue to scan" at bounding box center [1026, 260] width 304 height 37
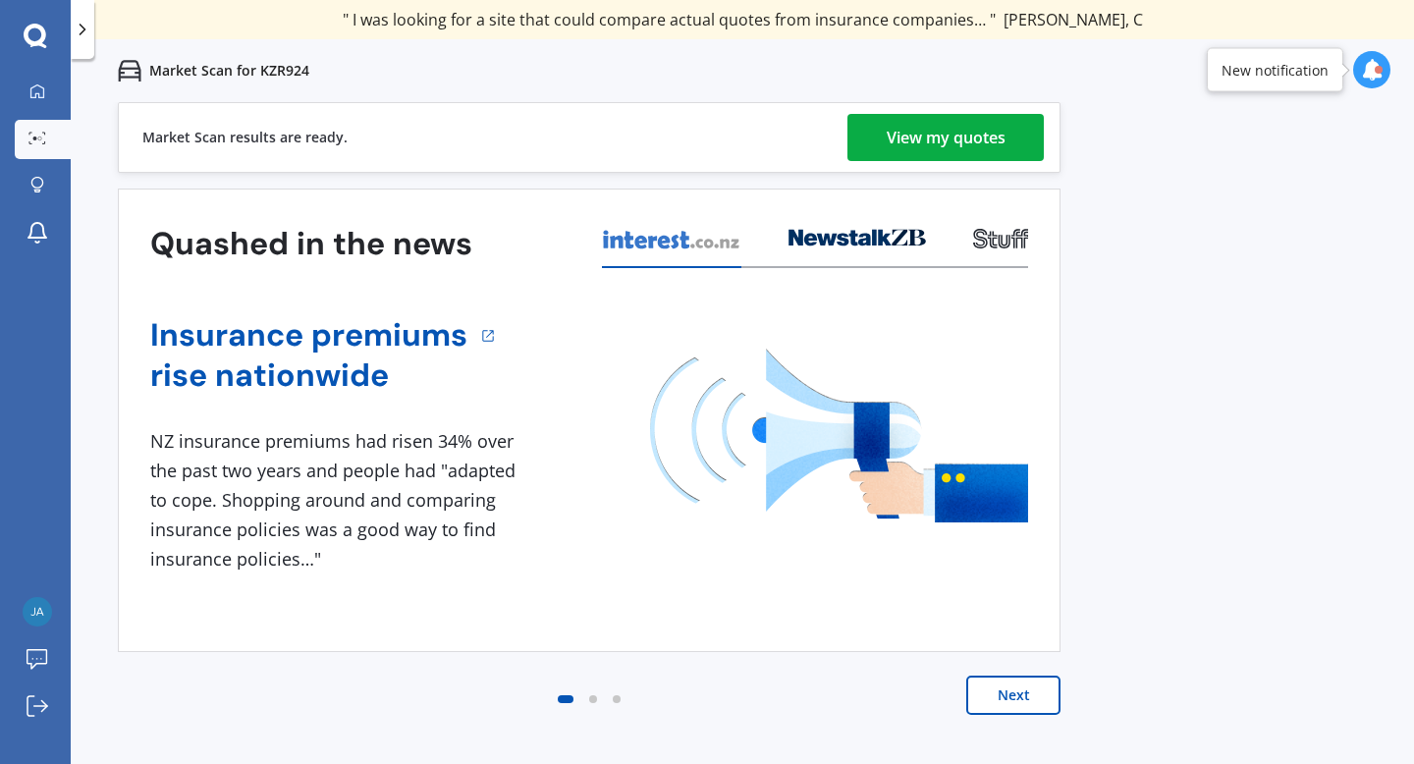
click at [927, 131] on div "View my quotes" at bounding box center [946, 137] width 119 height 47
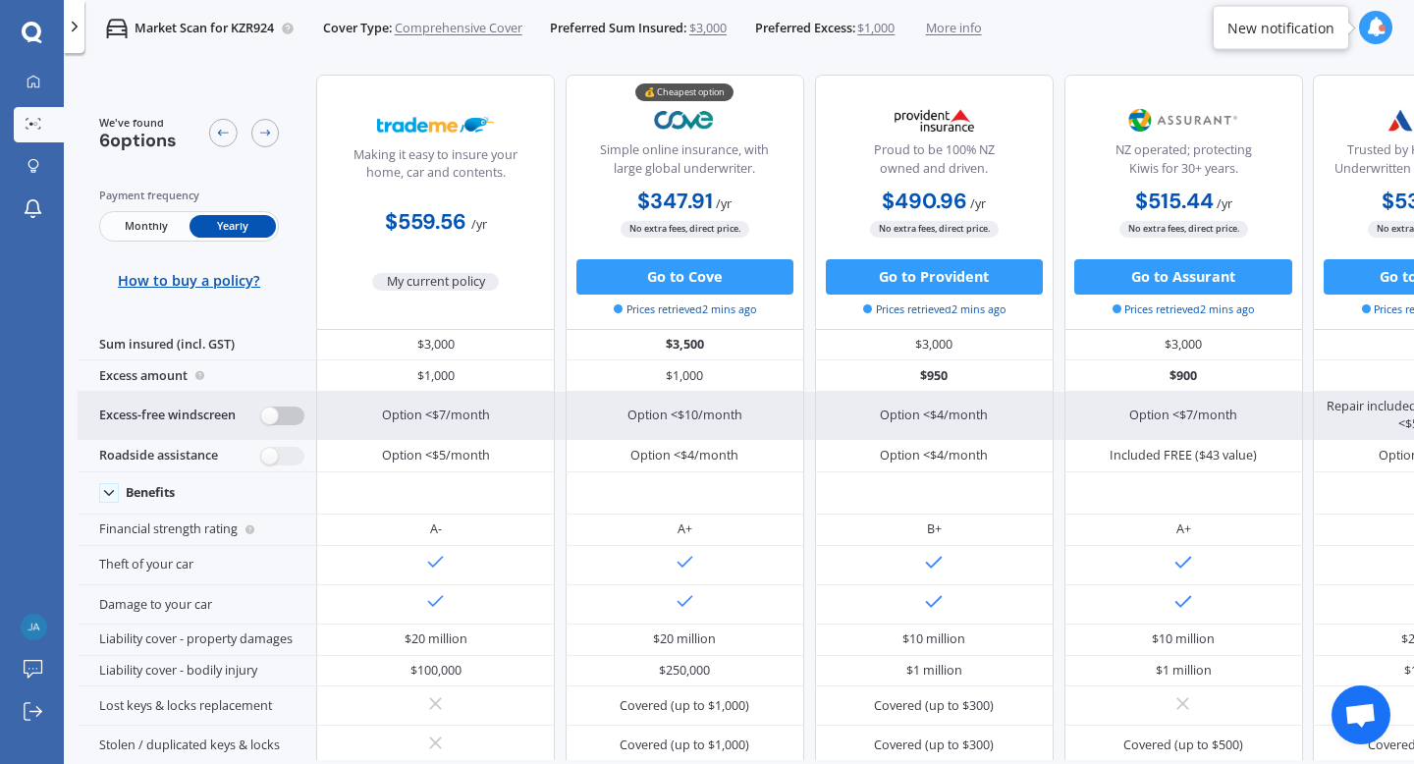
click at [270, 418] on label at bounding box center [282, 416] width 43 height 19
radio input "true"
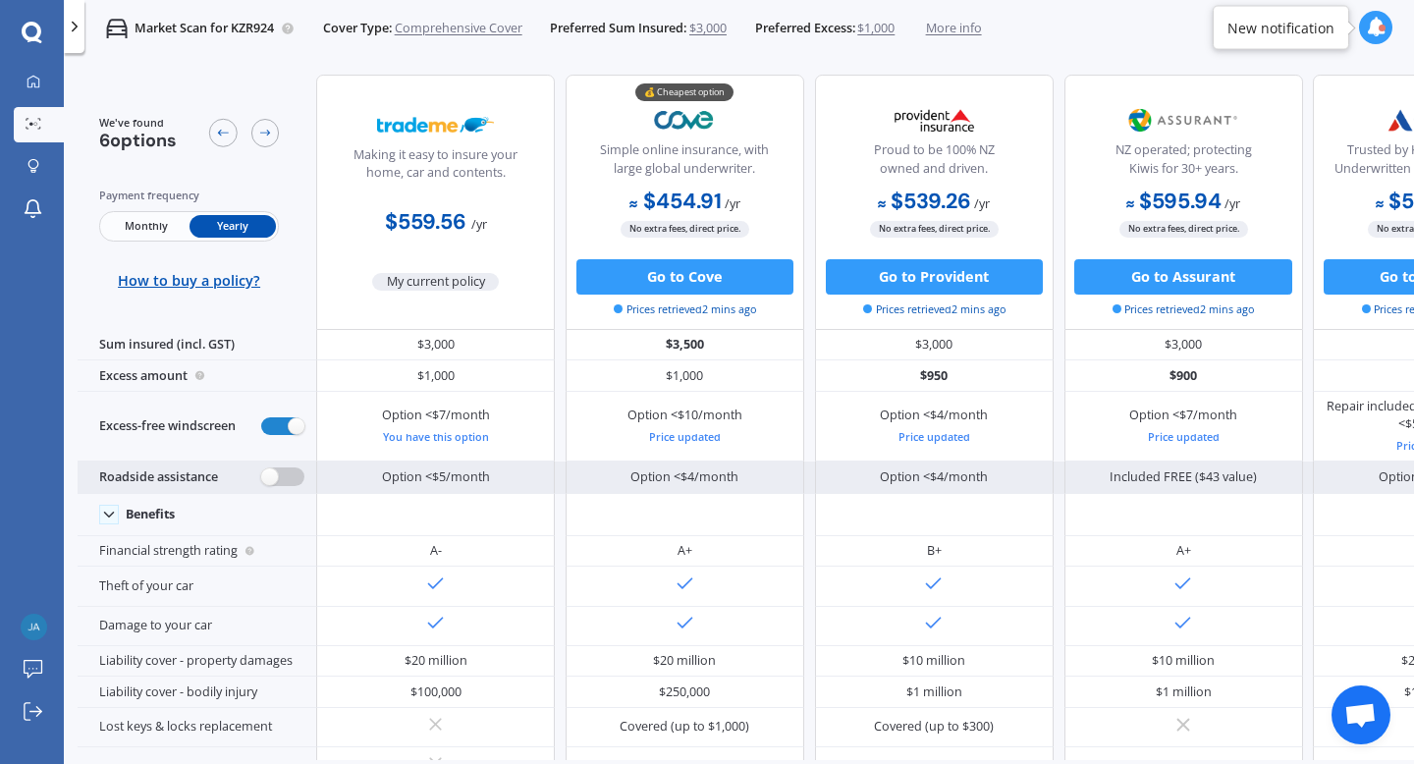
click at [270, 475] on label at bounding box center [282, 476] width 43 height 19
radio input "true"
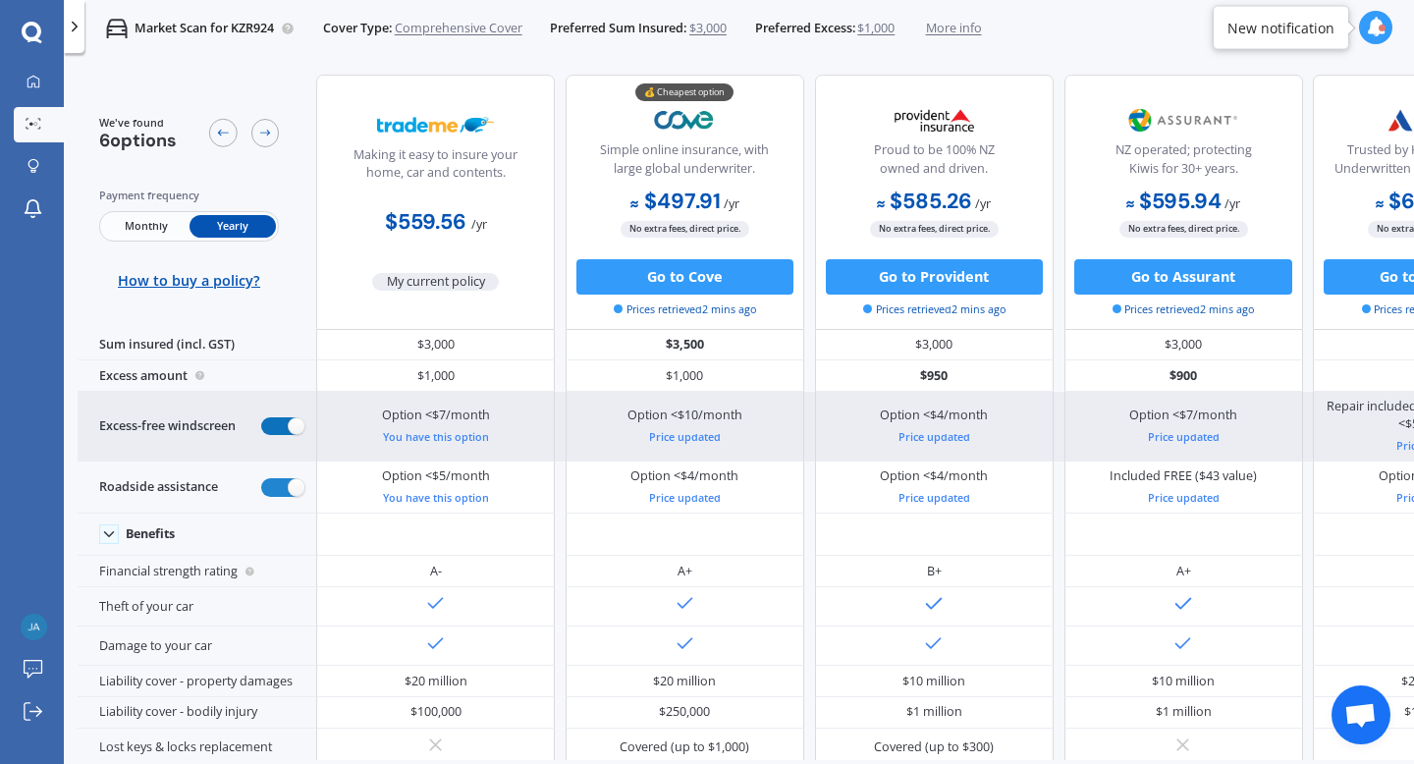
click at [295, 425] on label at bounding box center [282, 426] width 43 height 19
radio input "false"
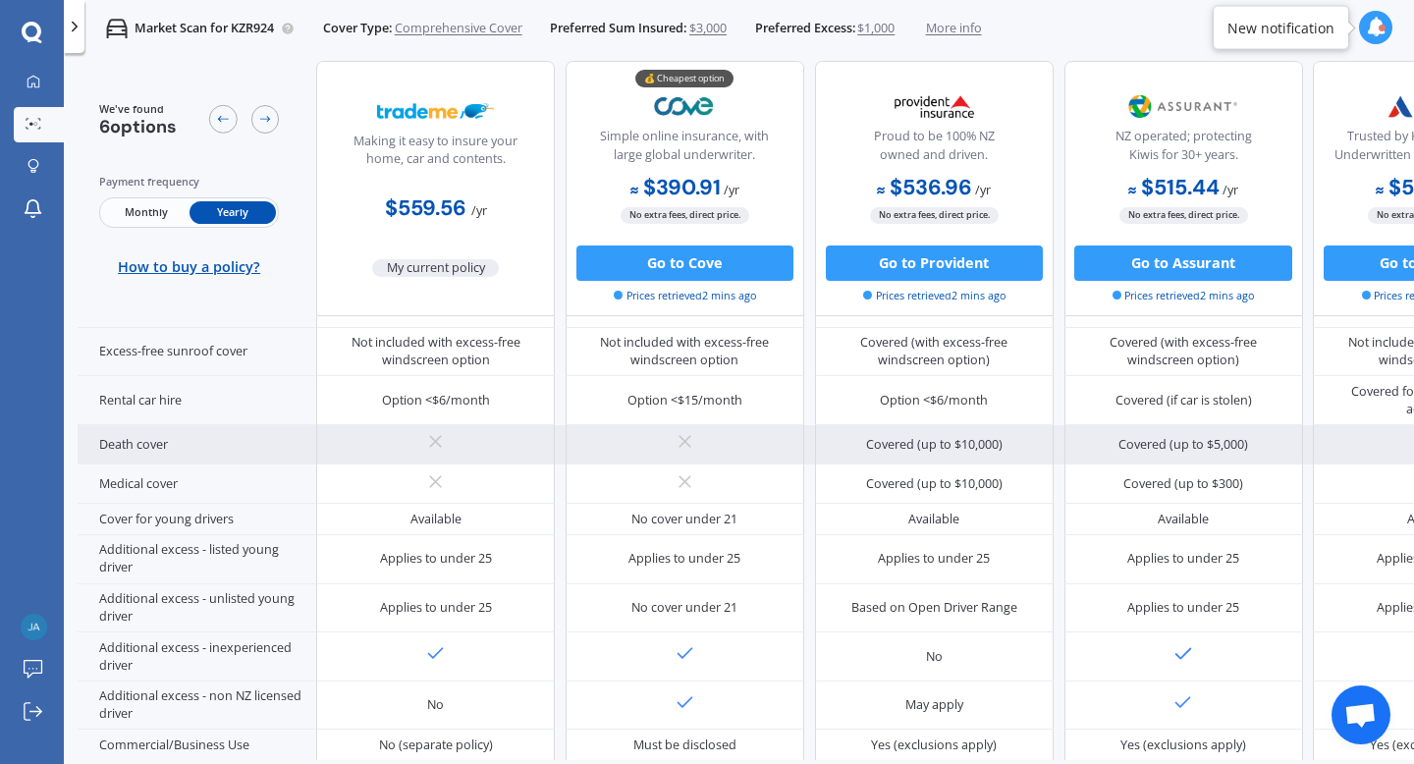
scroll to position [958, 0]
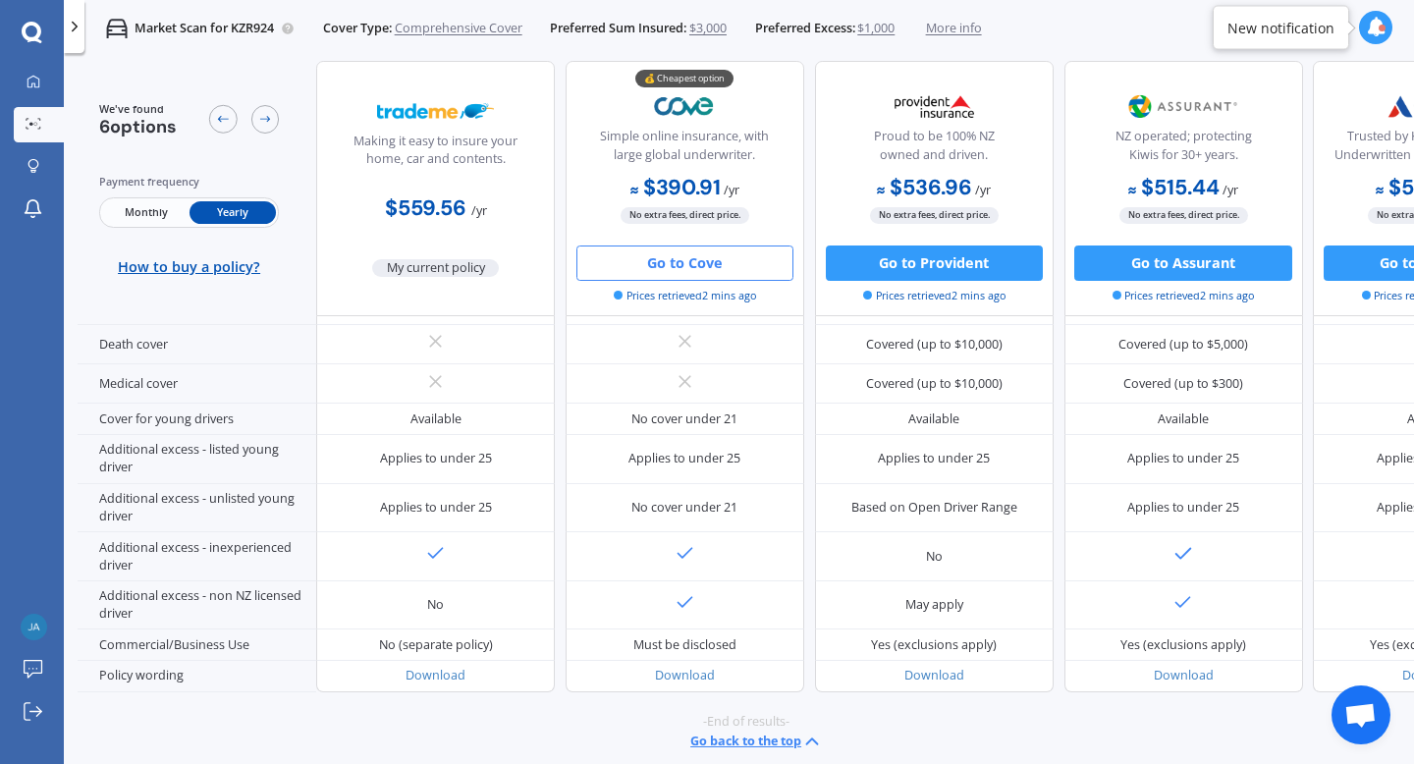
click at [687, 266] on button "Go to Cove" at bounding box center [685, 262] width 217 height 35
